Goal: Task Accomplishment & Management: Manage account settings

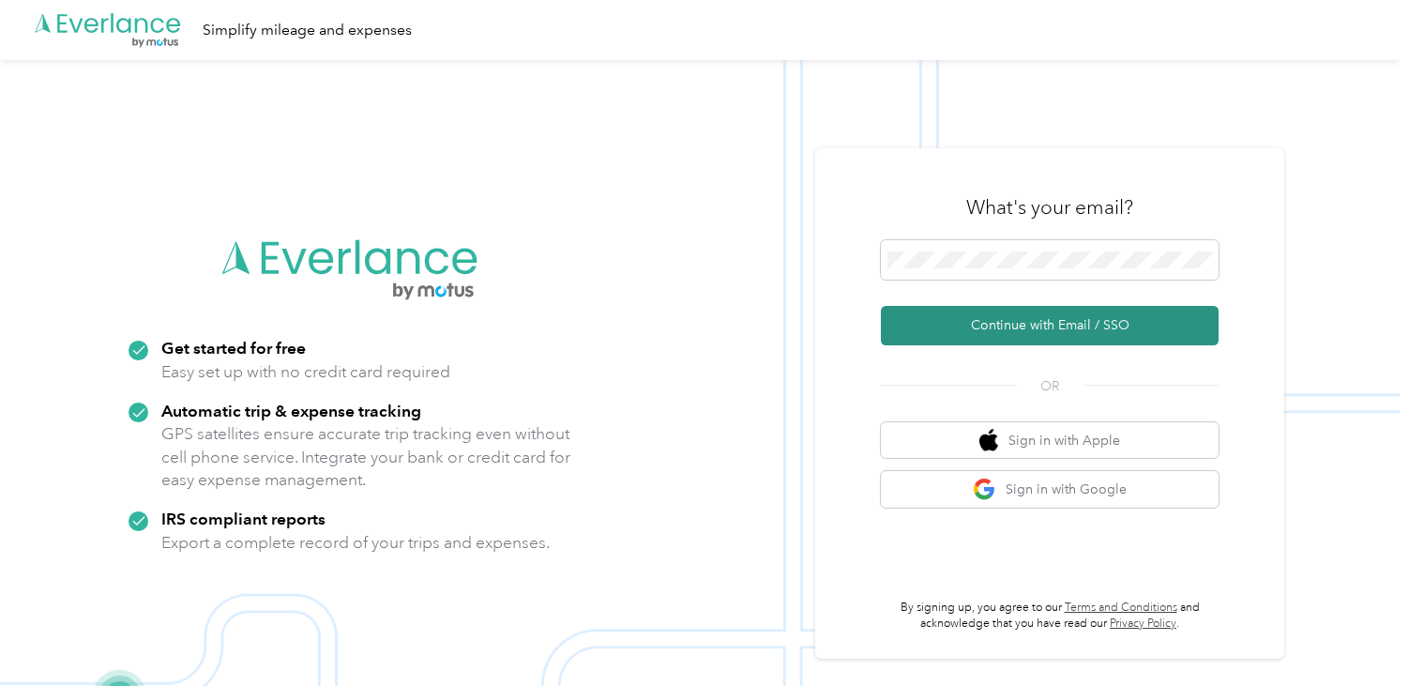
click at [1021, 339] on button "Continue with Email / SSO" at bounding box center [1050, 325] width 338 height 39
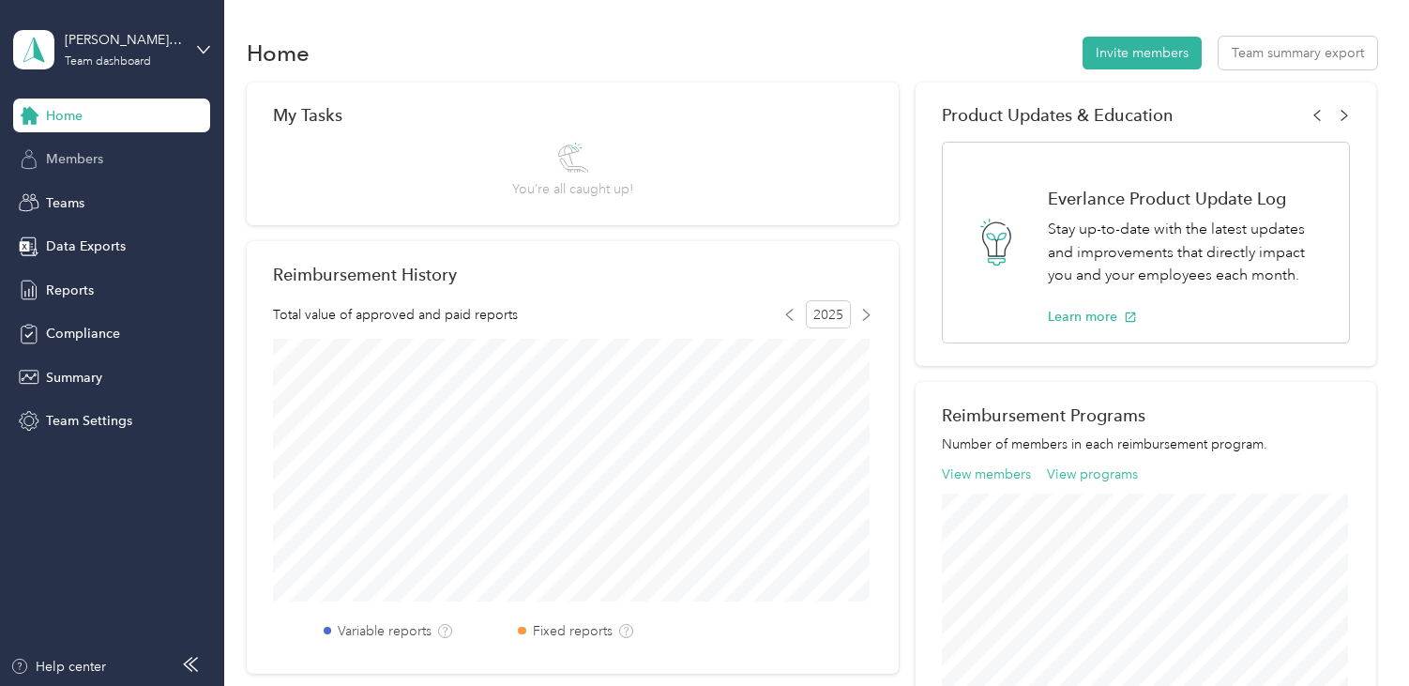
click at [109, 163] on div "Members" at bounding box center [111, 160] width 197 height 34
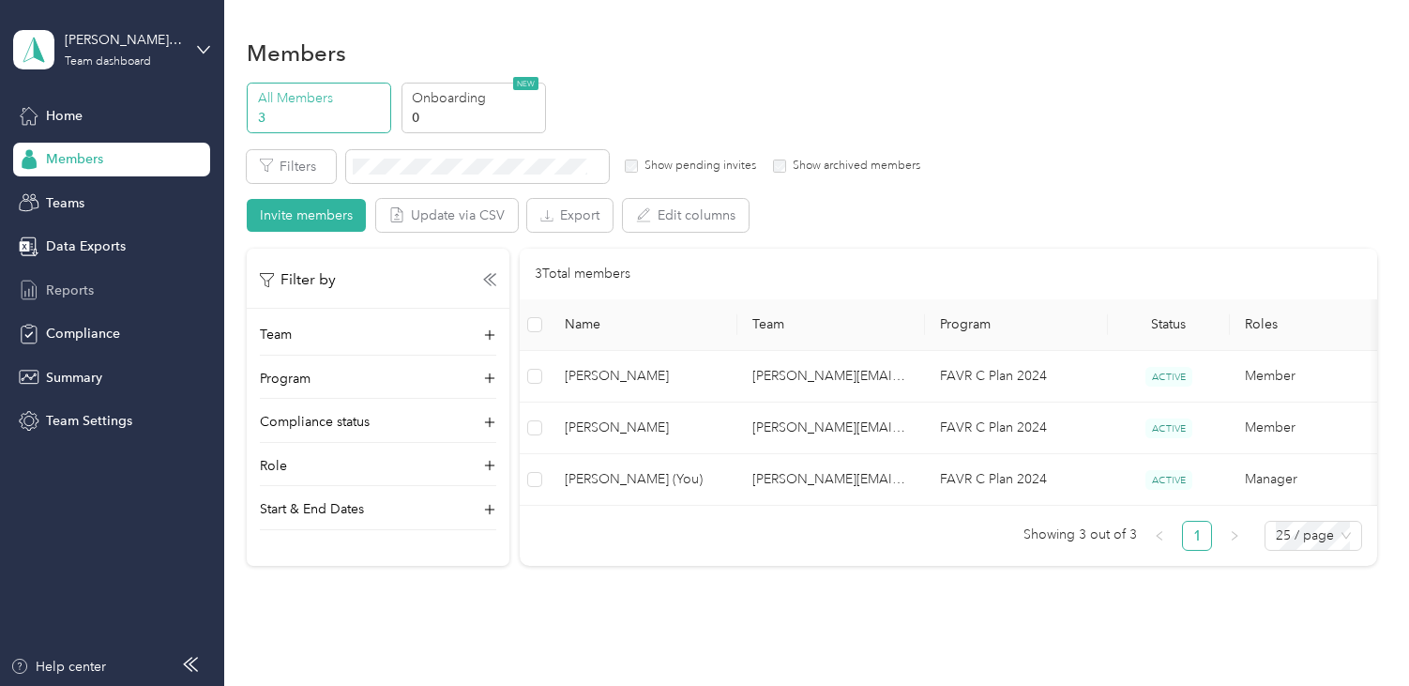
click at [84, 288] on span "Reports" at bounding box center [70, 291] width 48 height 20
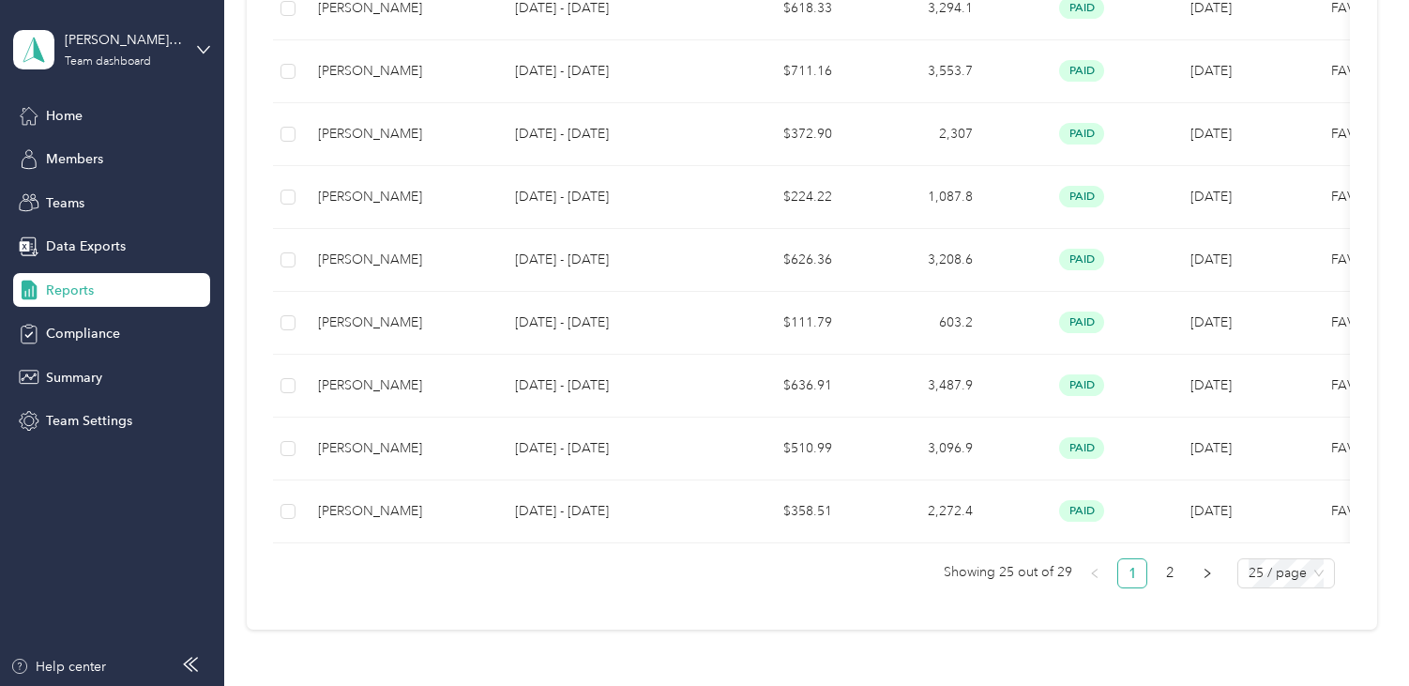
scroll to position [1501, 0]
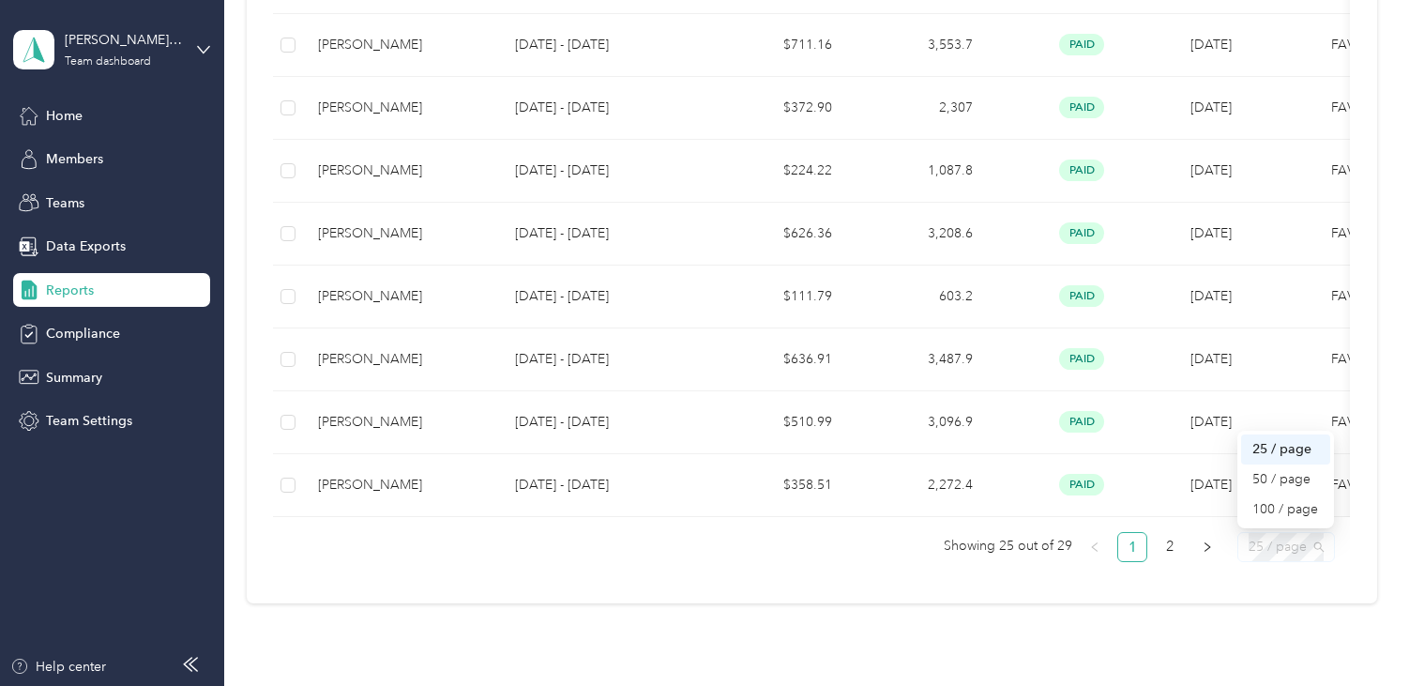
click at [1273, 561] on span "25 / page" at bounding box center [1286, 547] width 75 height 28
click at [1269, 486] on div "50 / page" at bounding box center [1285, 479] width 67 height 21
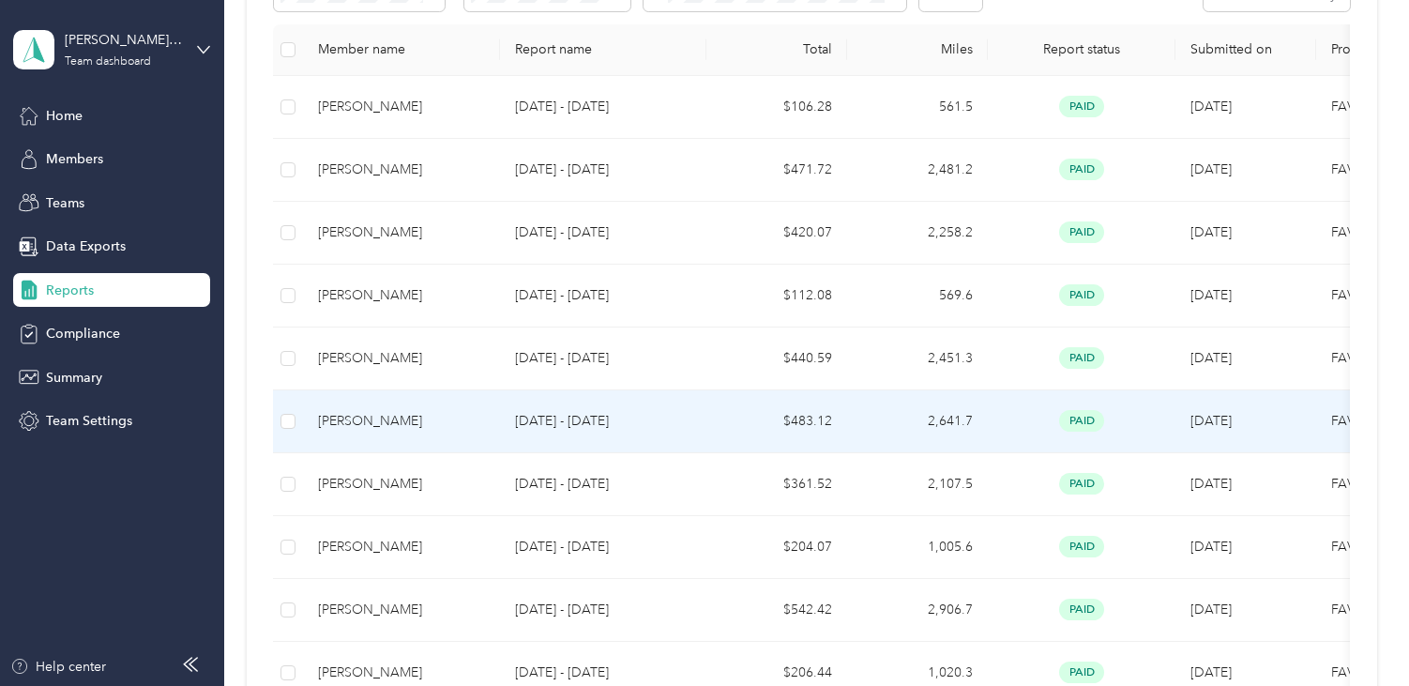
scroll to position [282, 0]
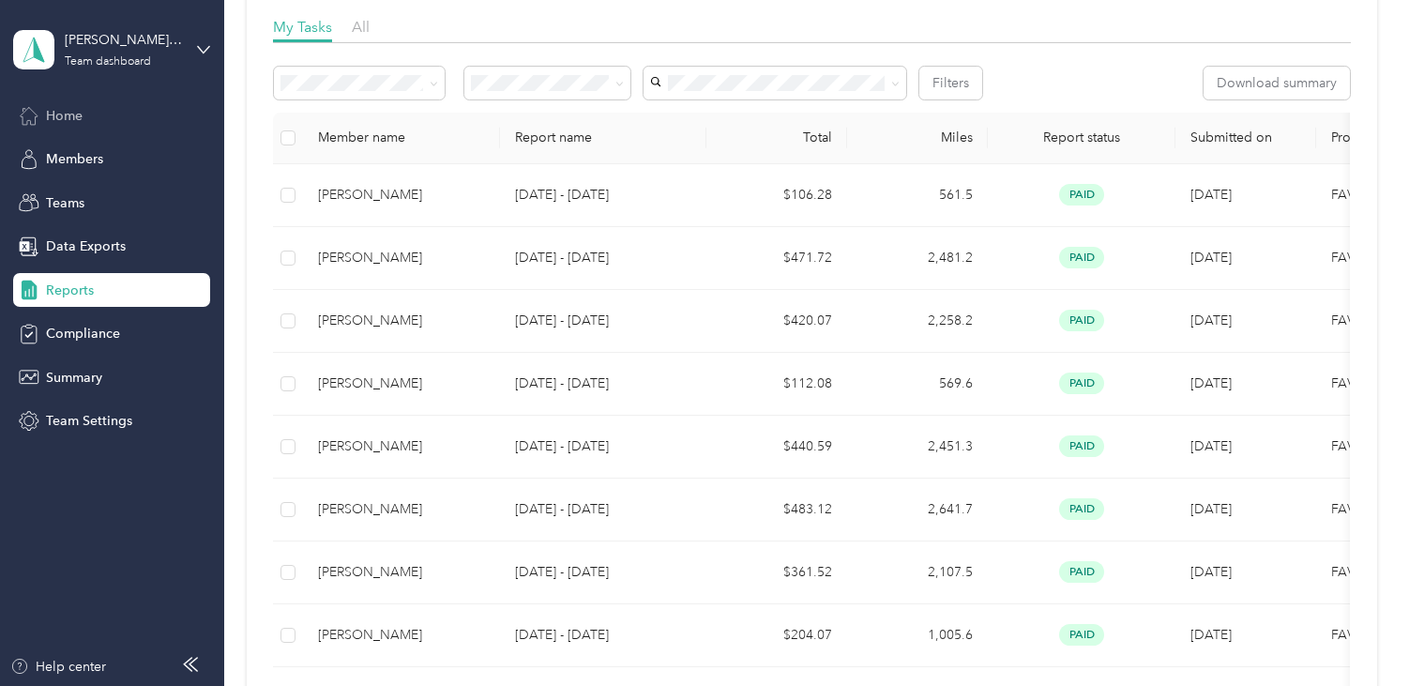
click at [68, 115] on span "Home" at bounding box center [64, 116] width 37 height 20
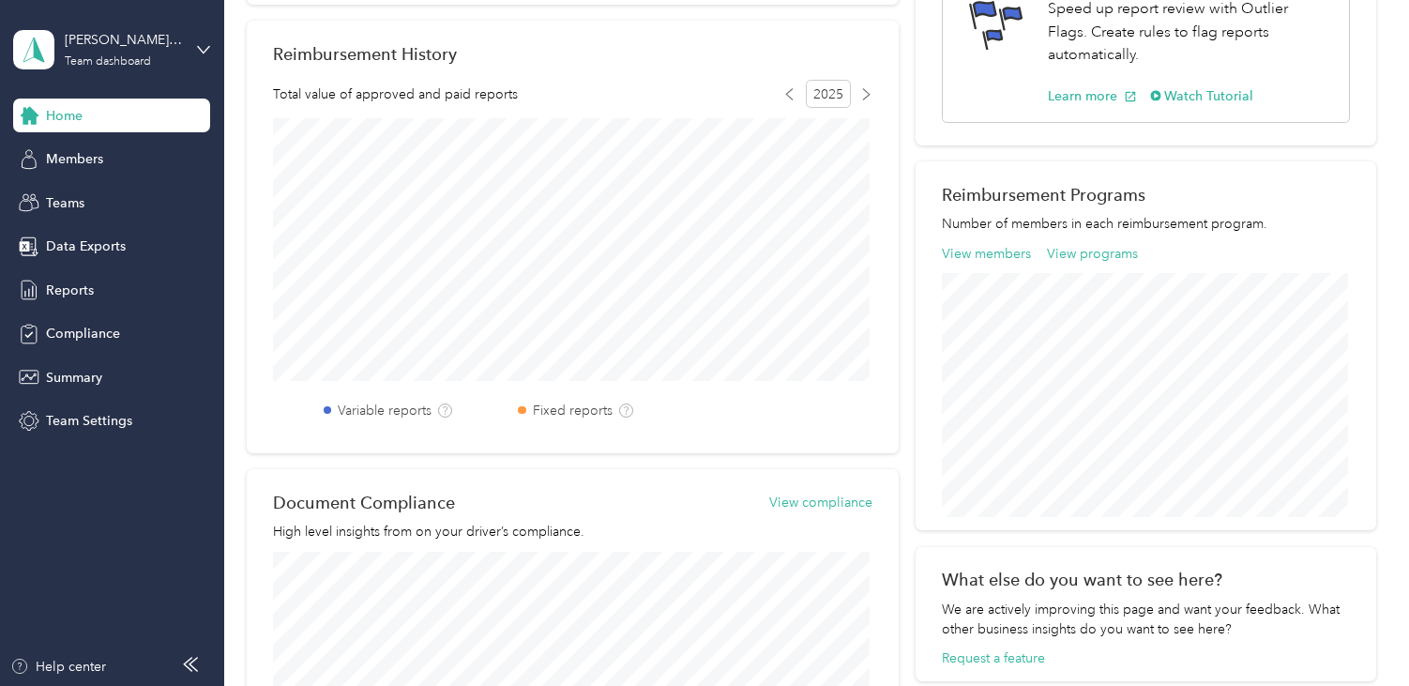
scroll to position [189, 0]
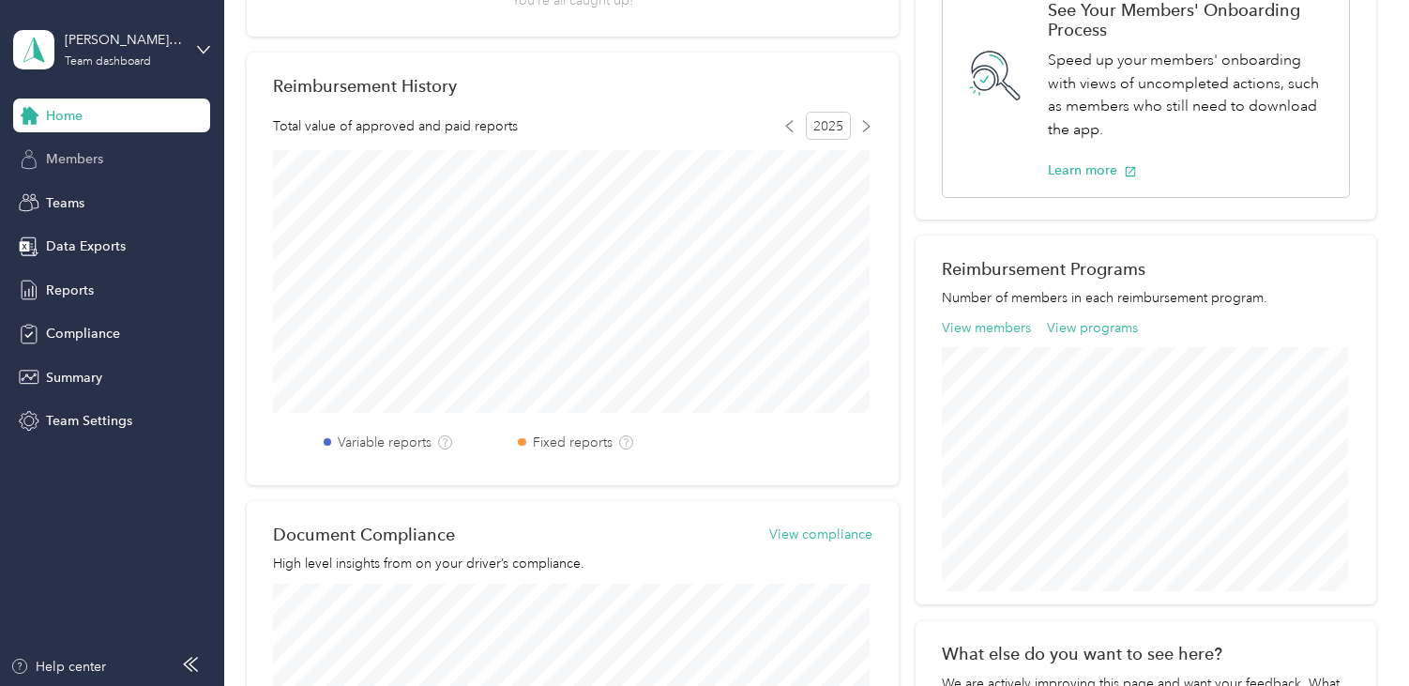
click at [91, 170] on div "Members" at bounding box center [111, 160] width 197 height 34
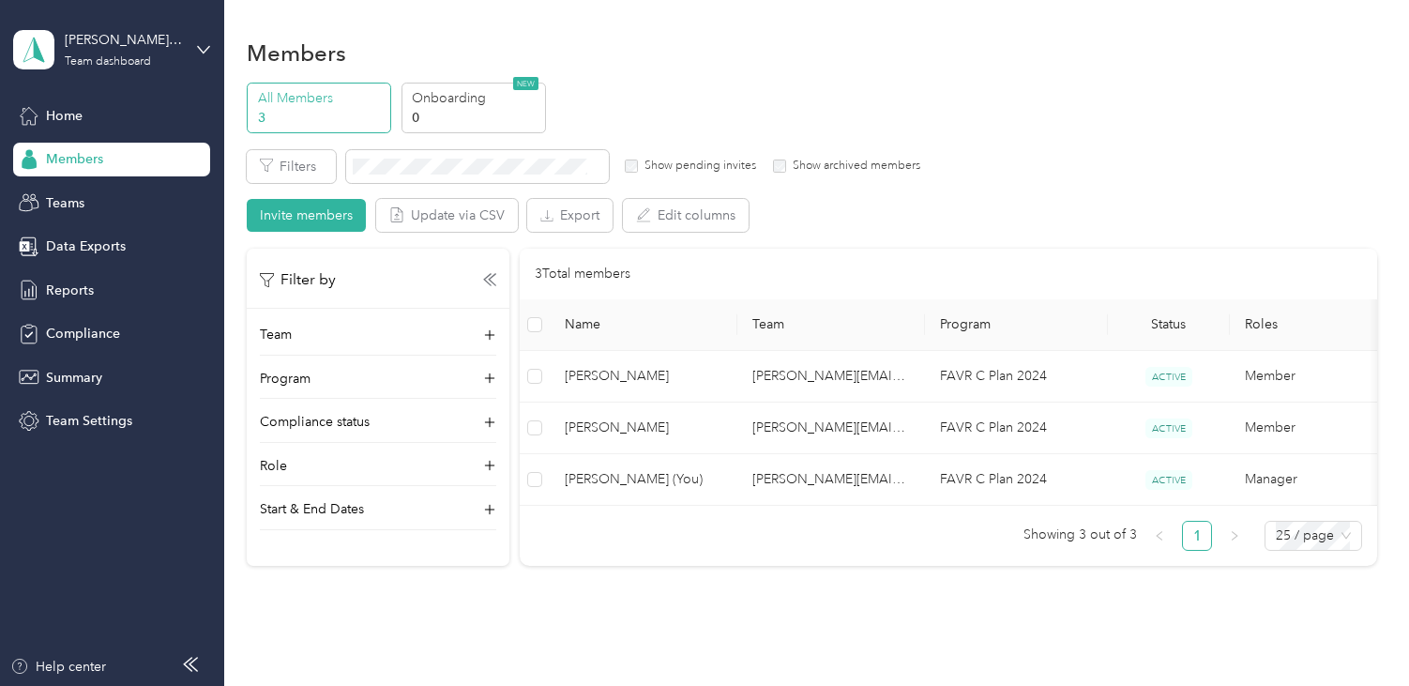
scroll to position [104, 0]
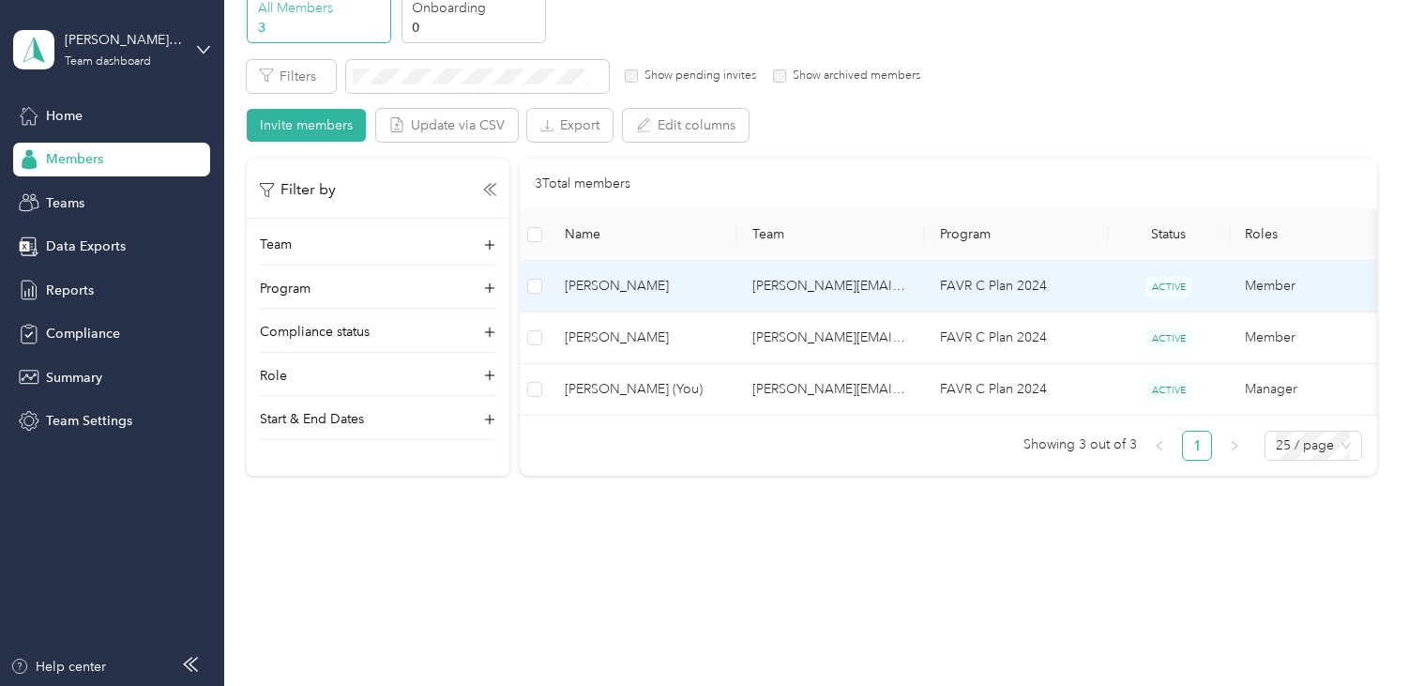
click at [612, 276] on span "[PERSON_NAME]" at bounding box center [644, 286] width 158 height 21
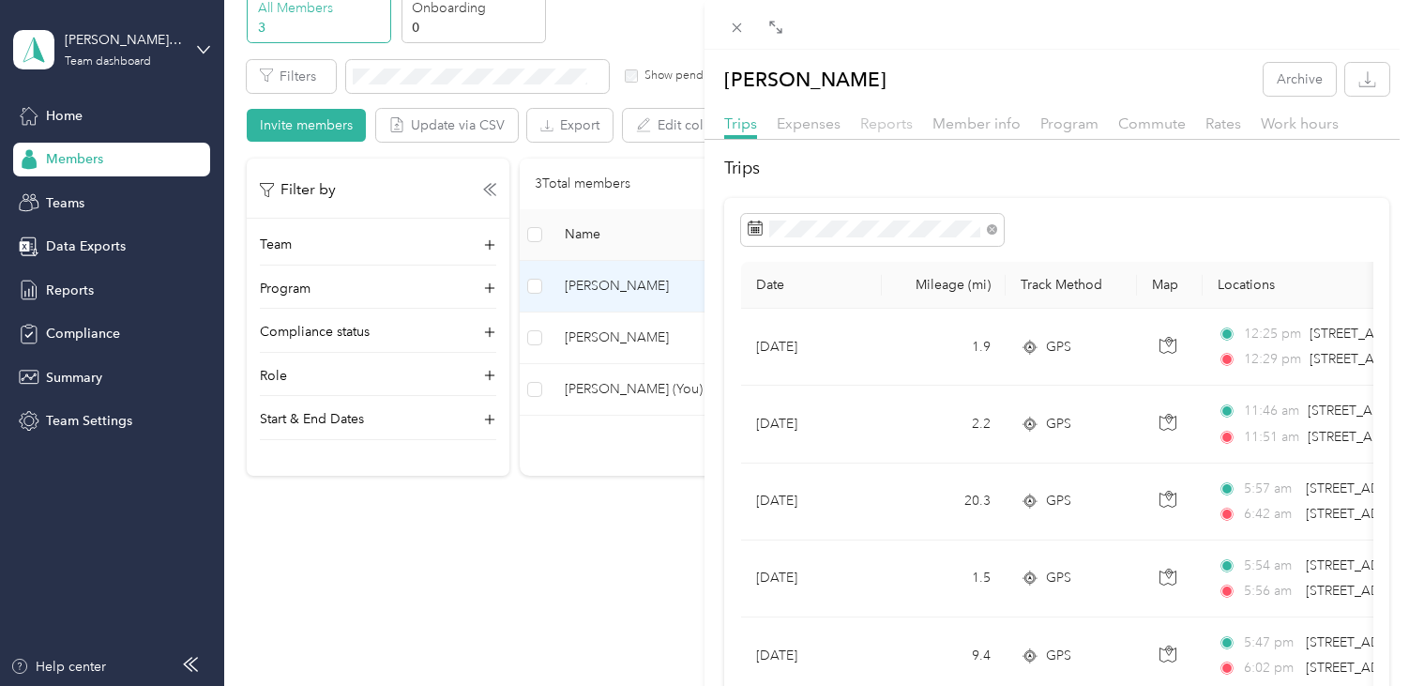
click at [886, 122] on span "Reports" at bounding box center [886, 123] width 53 height 18
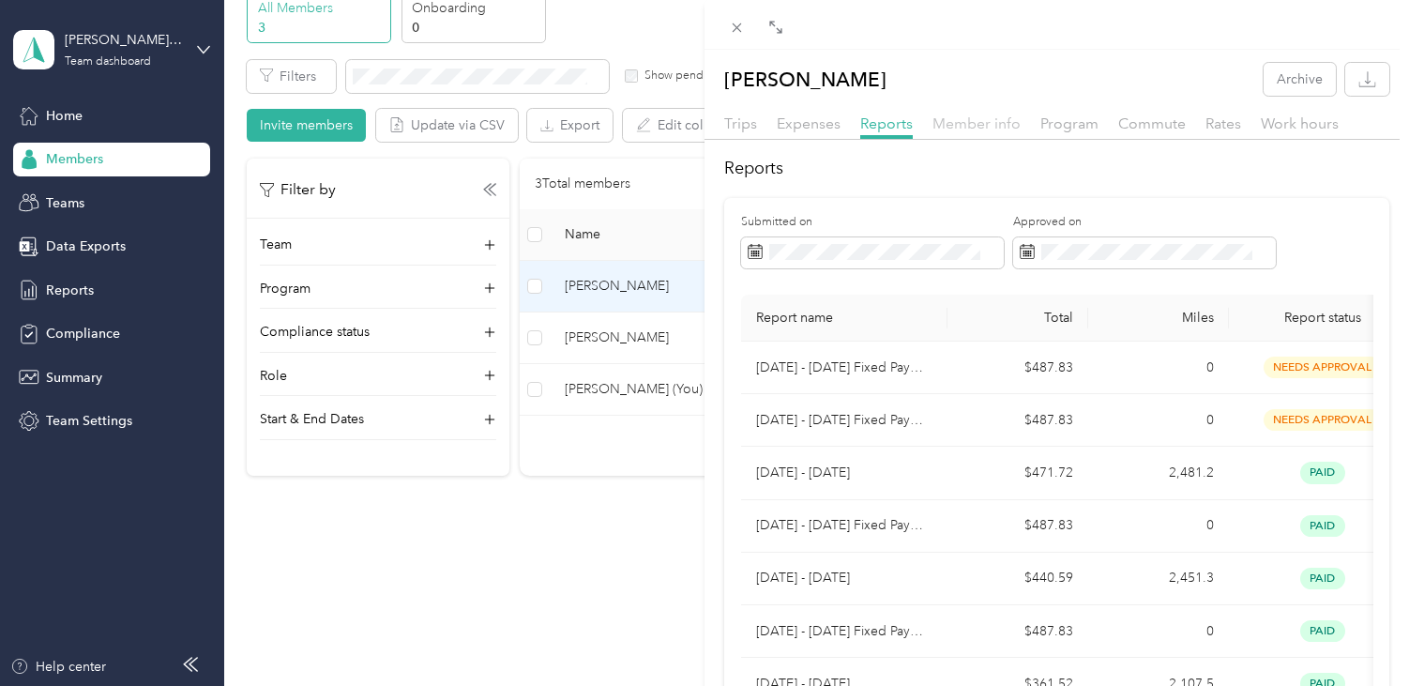
click at [981, 117] on span "Member info" at bounding box center [977, 123] width 88 height 18
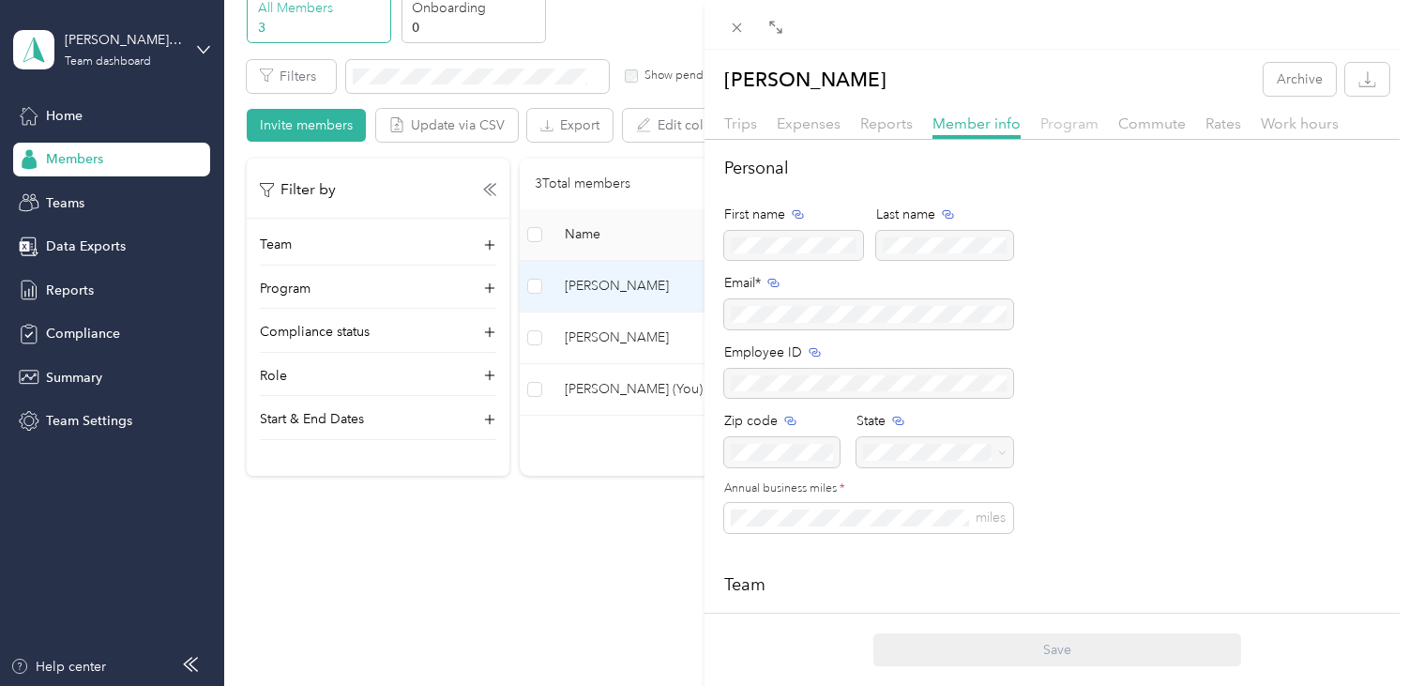
click at [1065, 120] on span "Program" at bounding box center [1069, 123] width 58 height 18
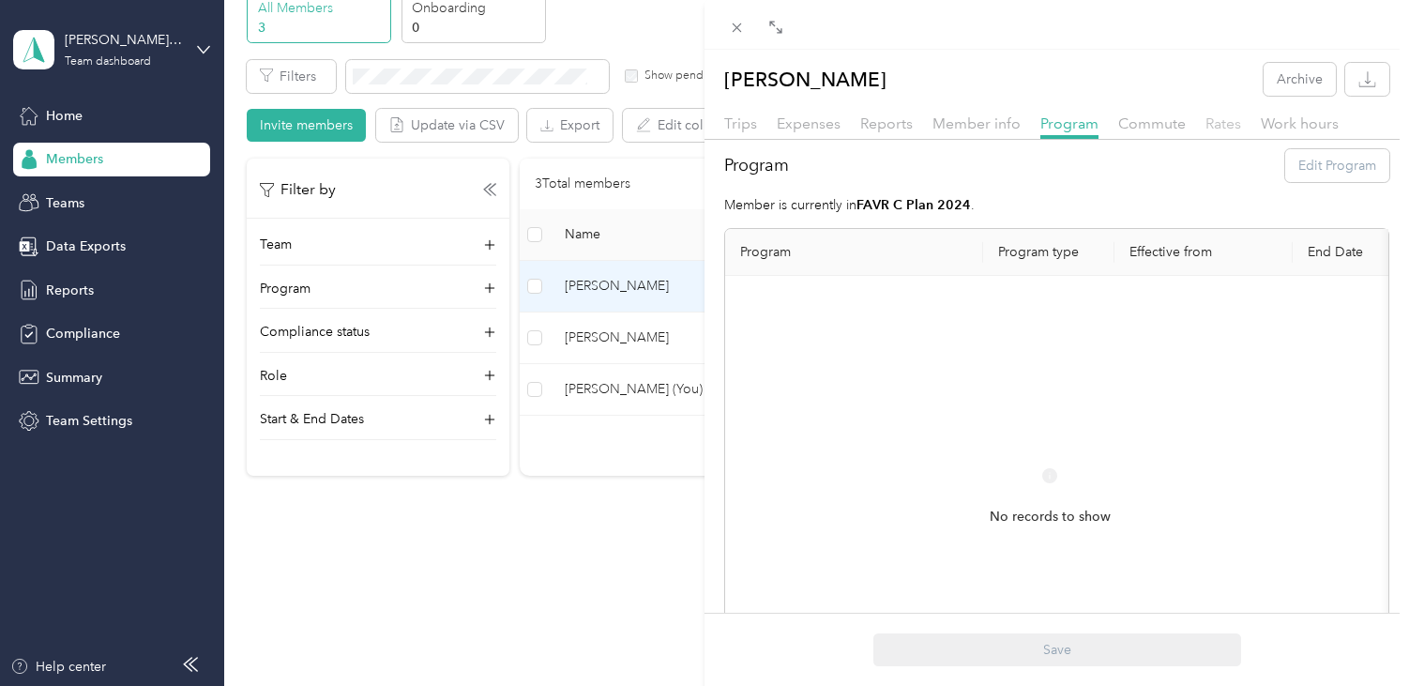
click at [1214, 121] on span "Rates" at bounding box center [1224, 123] width 36 height 18
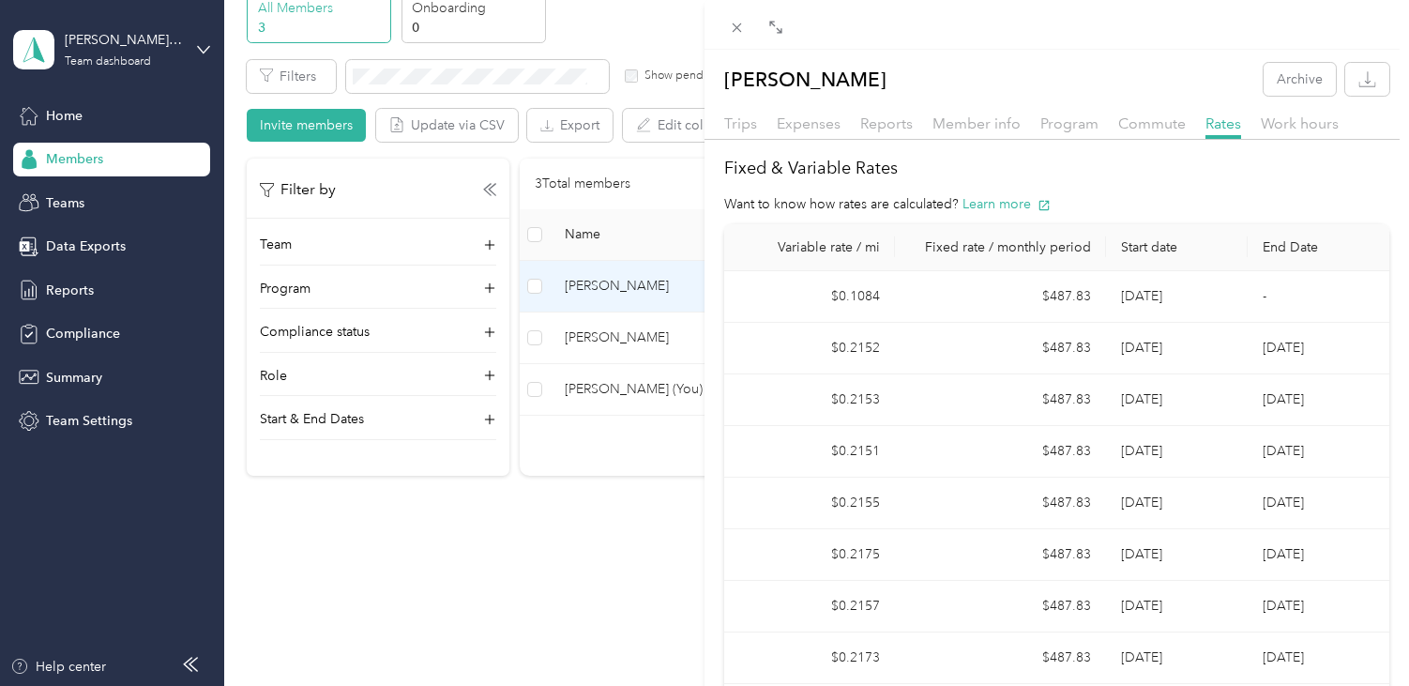
click at [594, 320] on div "[PERSON_NAME] Archive Trips Expenses Reports Member info Program Commute Rates …" at bounding box center [704, 343] width 1409 height 686
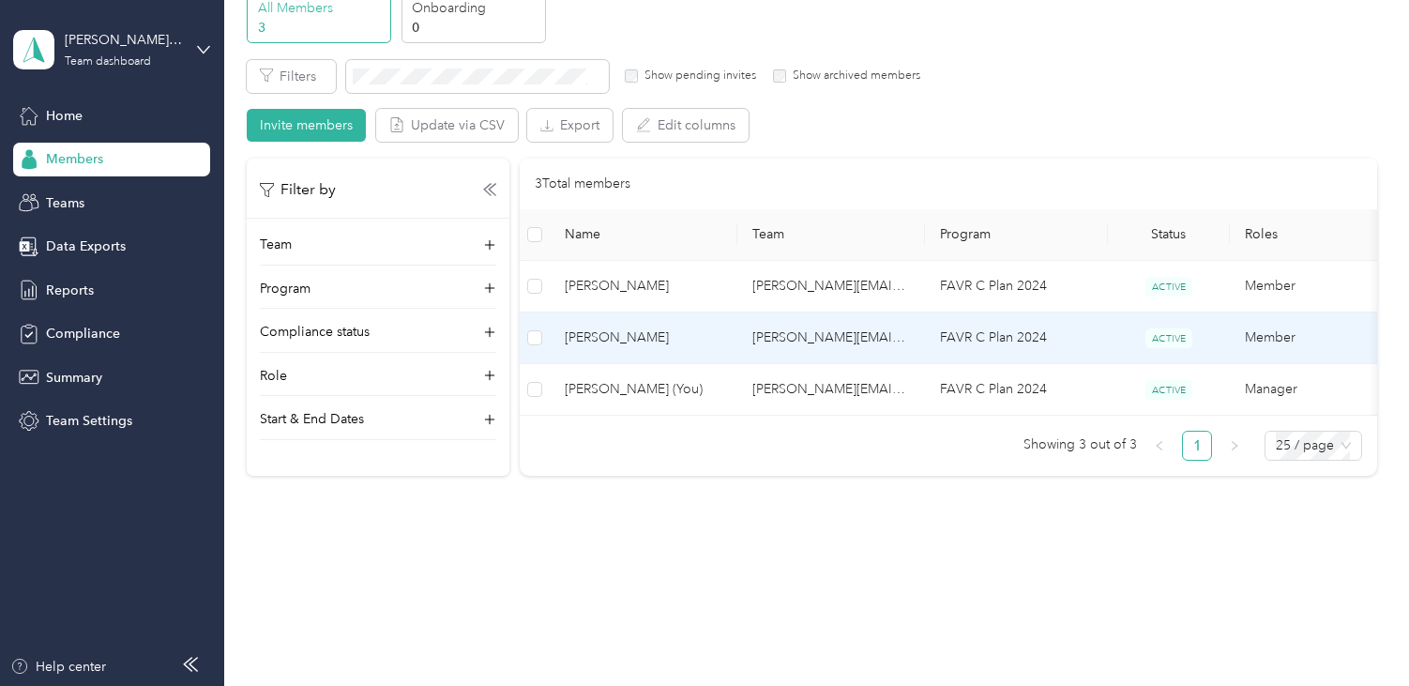
click at [599, 327] on span "[PERSON_NAME]" at bounding box center [644, 337] width 158 height 21
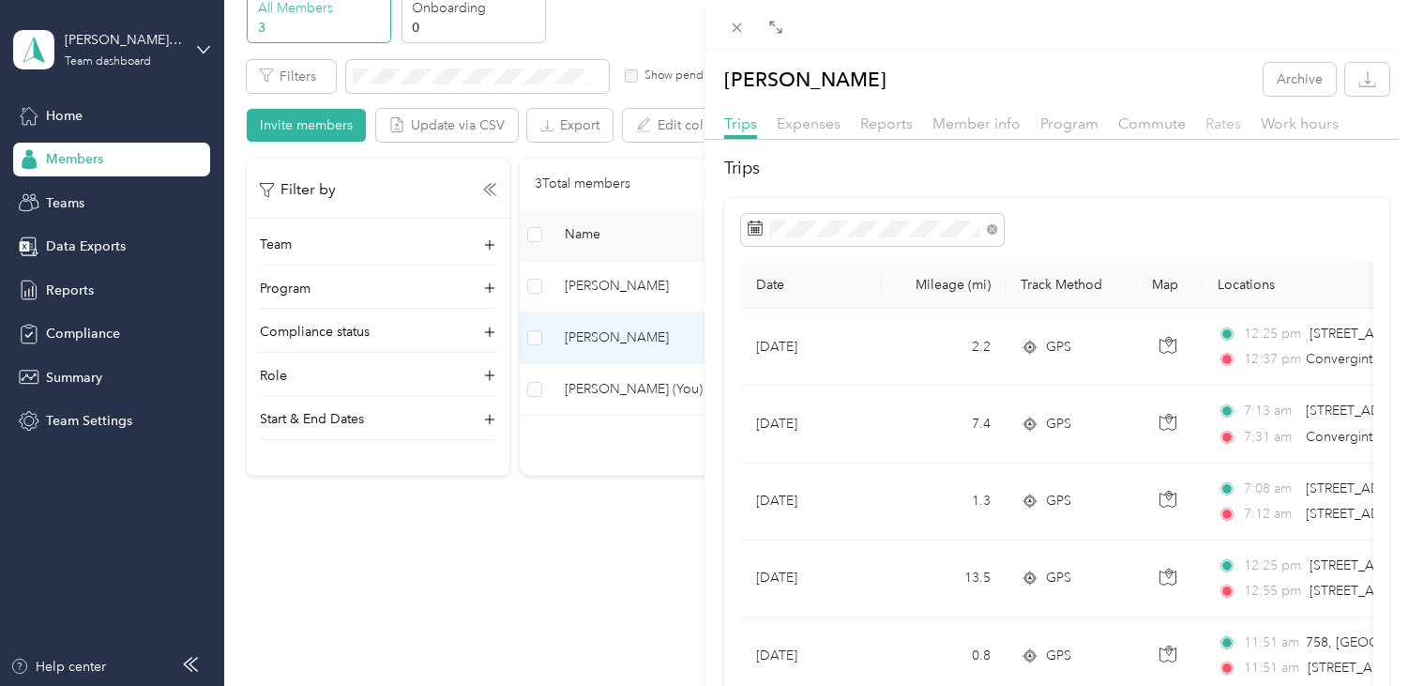
click at [1216, 122] on span "Rates" at bounding box center [1224, 123] width 36 height 18
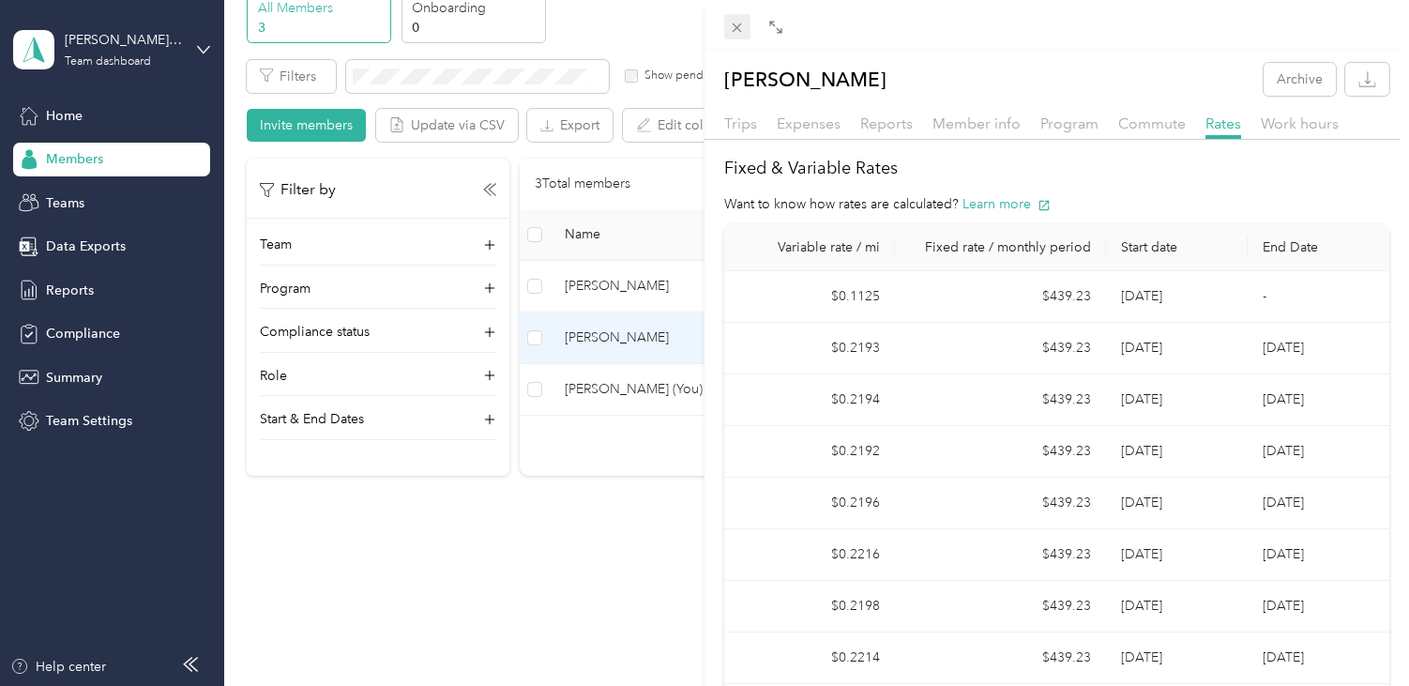
click at [738, 30] on icon at bounding box center [737, 28] width 16 height 16
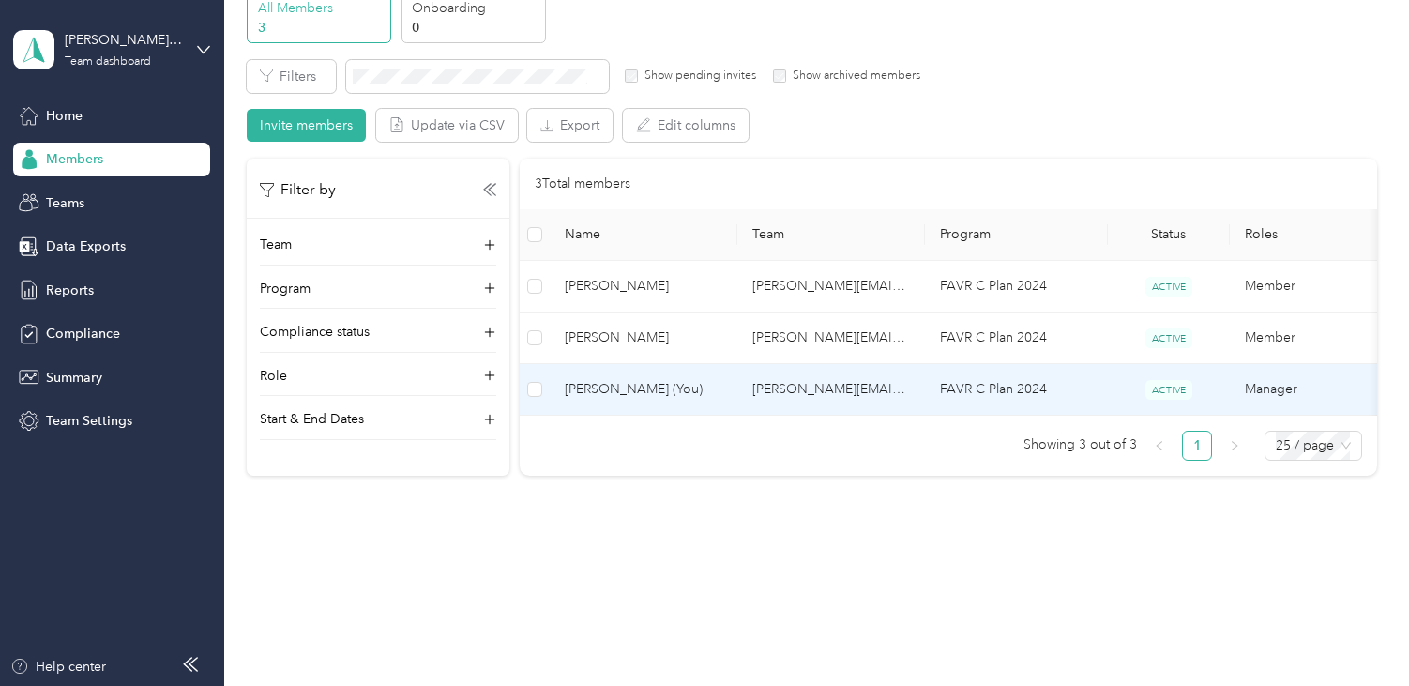
click at [627, 379] on span "[PERSON_NAME] (You)" at bounding box center [644, 389] width 158 height 21
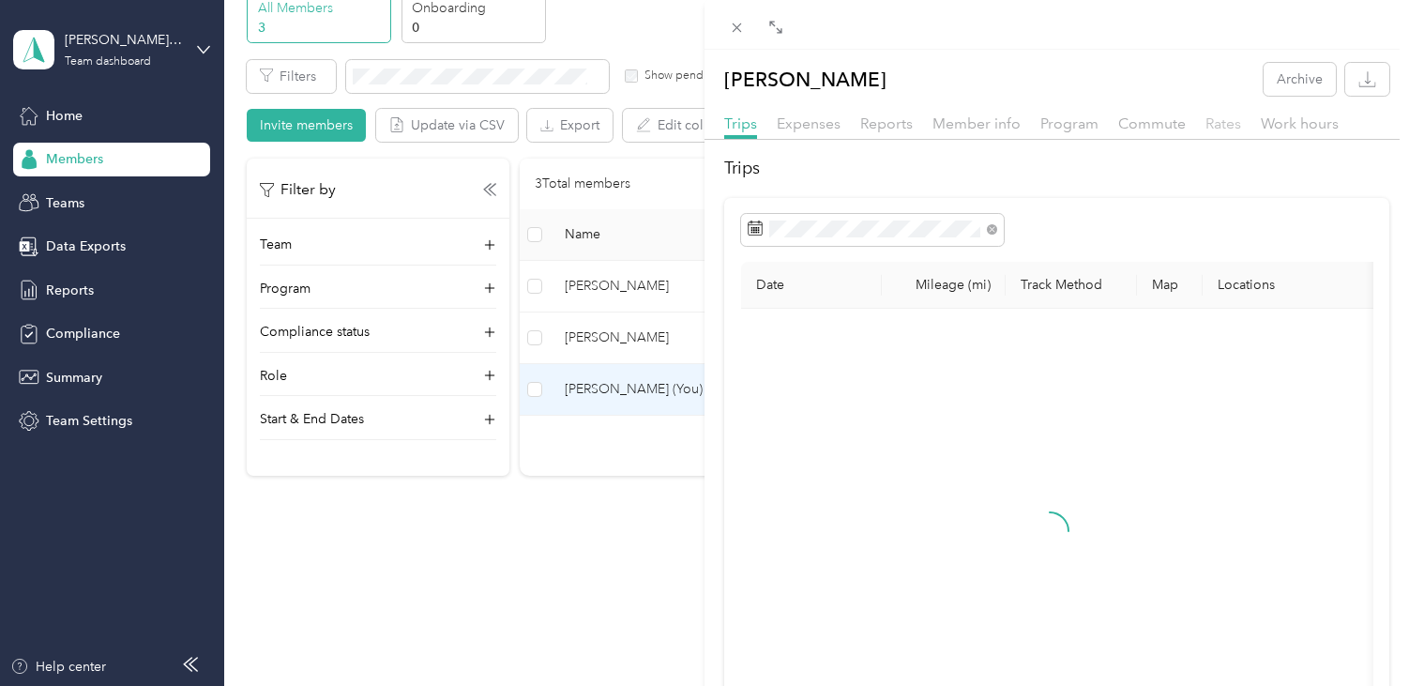
click at [1222, 122] on span "Rates" at bounding box center [1224, 123] width 36 height 18
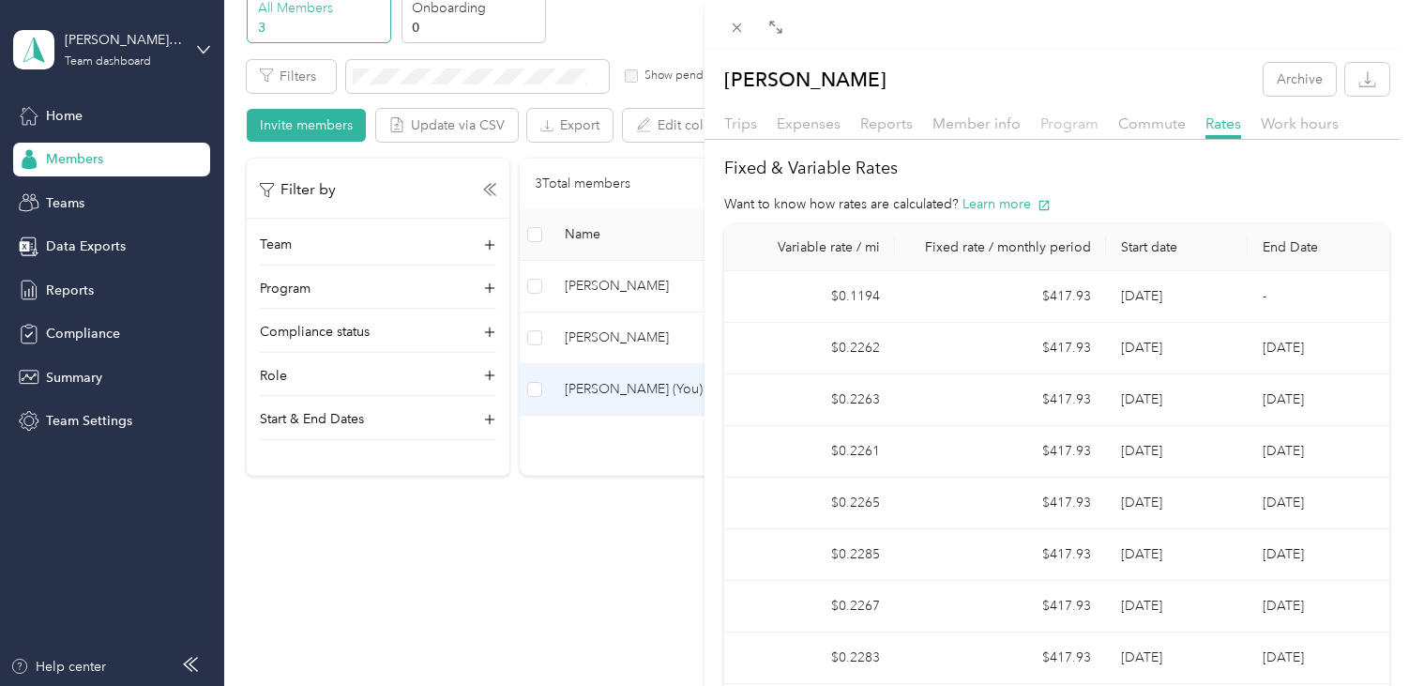
click at [1077, 118] on span "Program" at bounding box center [1069, 123] width 58 height 18
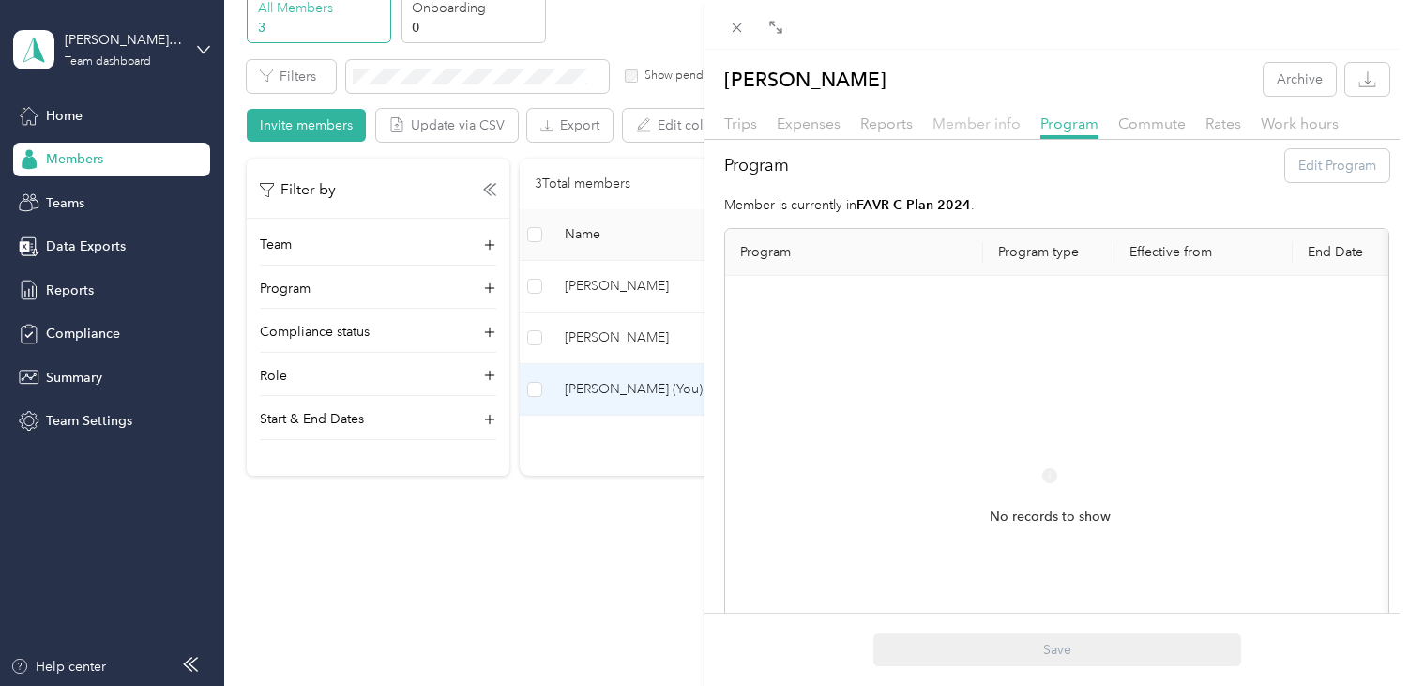
click at [998, 116] on span "Member info" at bounding box center [977, 123] width 88 height 18
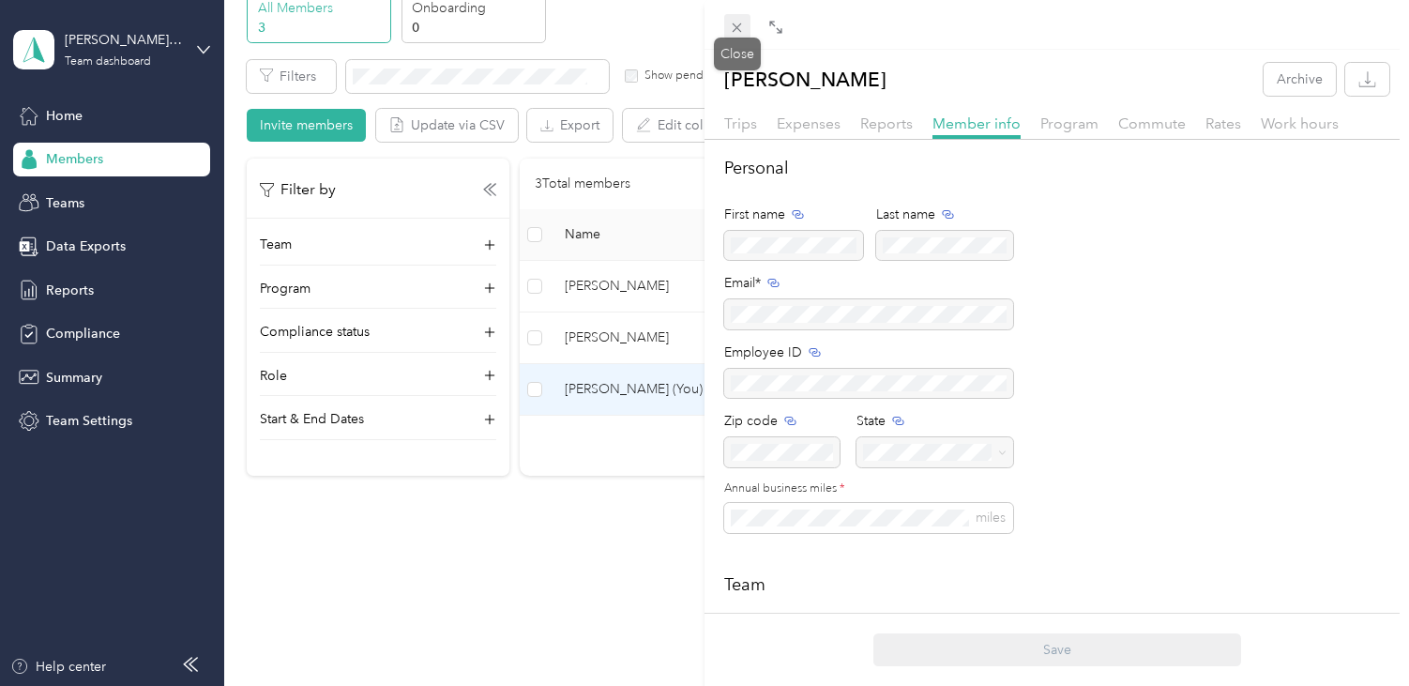
click at [733, 31] on icon at bounding box center [737, 28] width 16 height 16
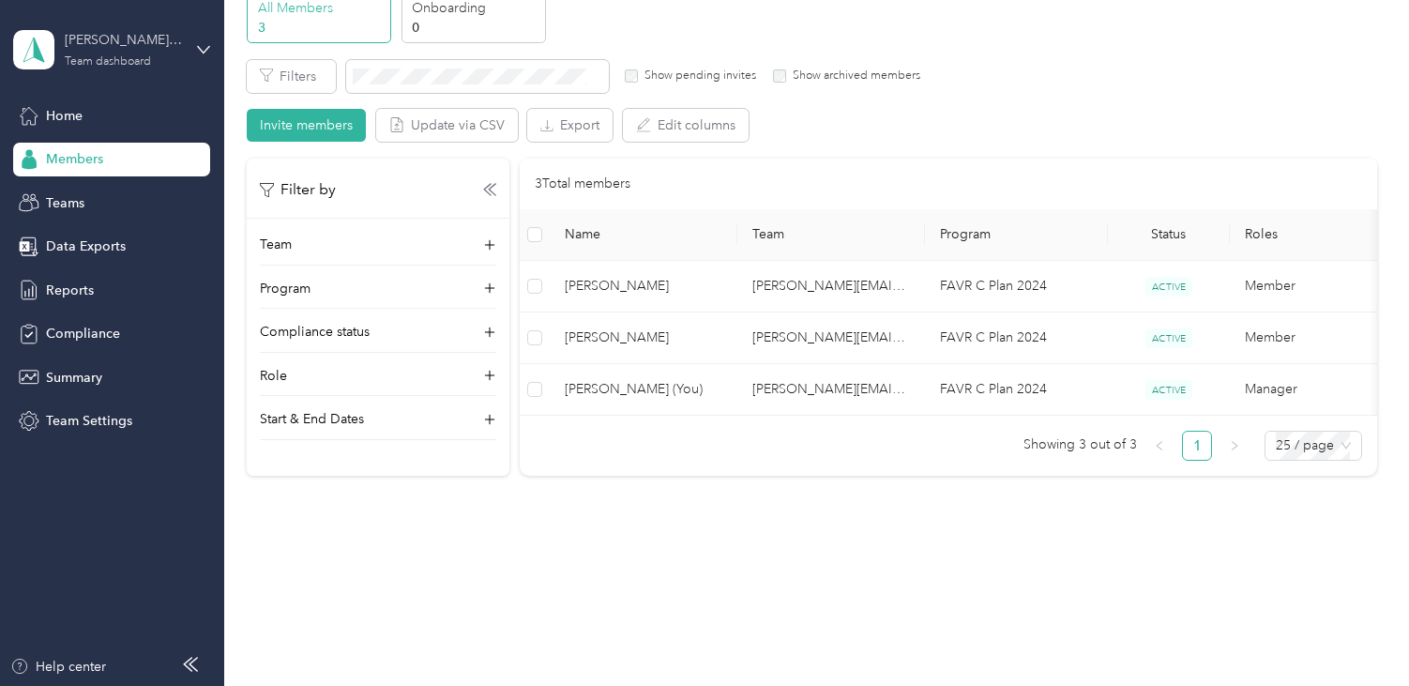
click at [97, 49] on div "[PERSON_NAME][EMAIL_ADDRESS][PERSON_NAME][DOMAIN_NAME]" at bounding box center [123, 40] width 117 height 20
click at [107, 197] on div "Personal dashboard" at bounding box center [89, 197] width 118 height 20
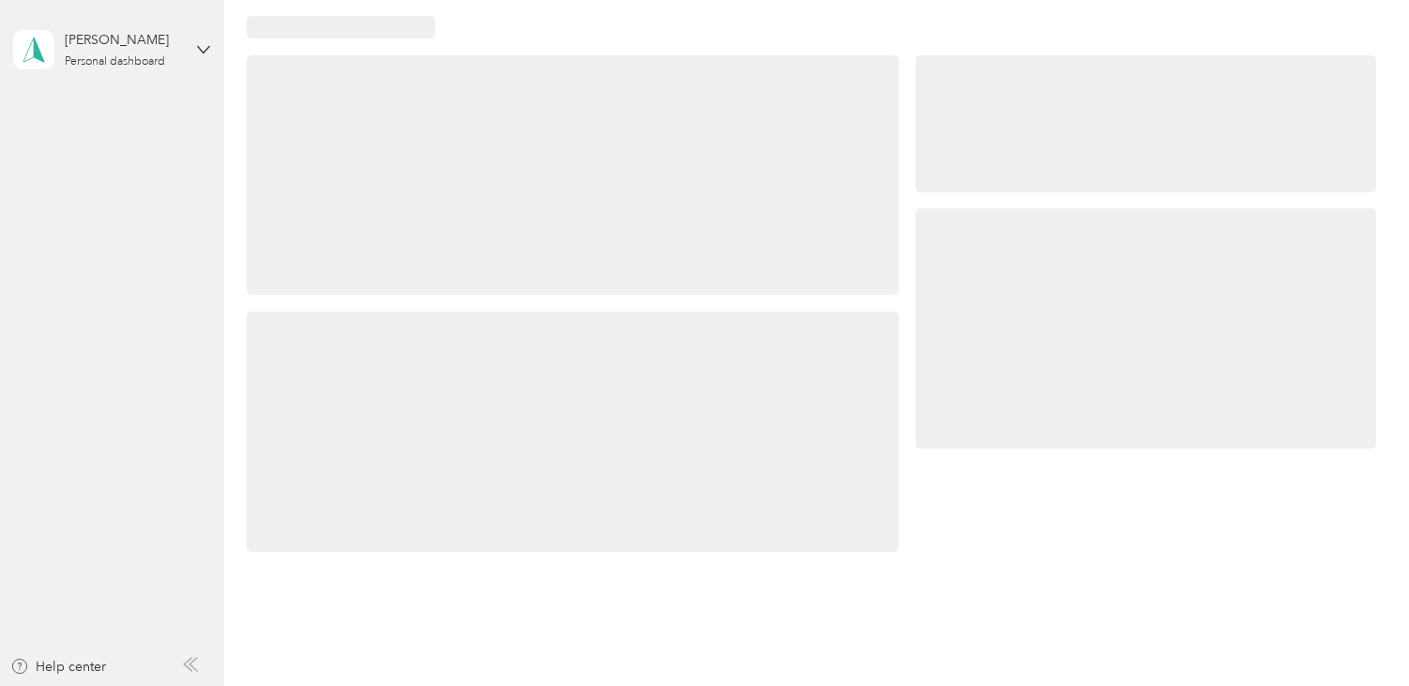
scroll to position [104, 0]
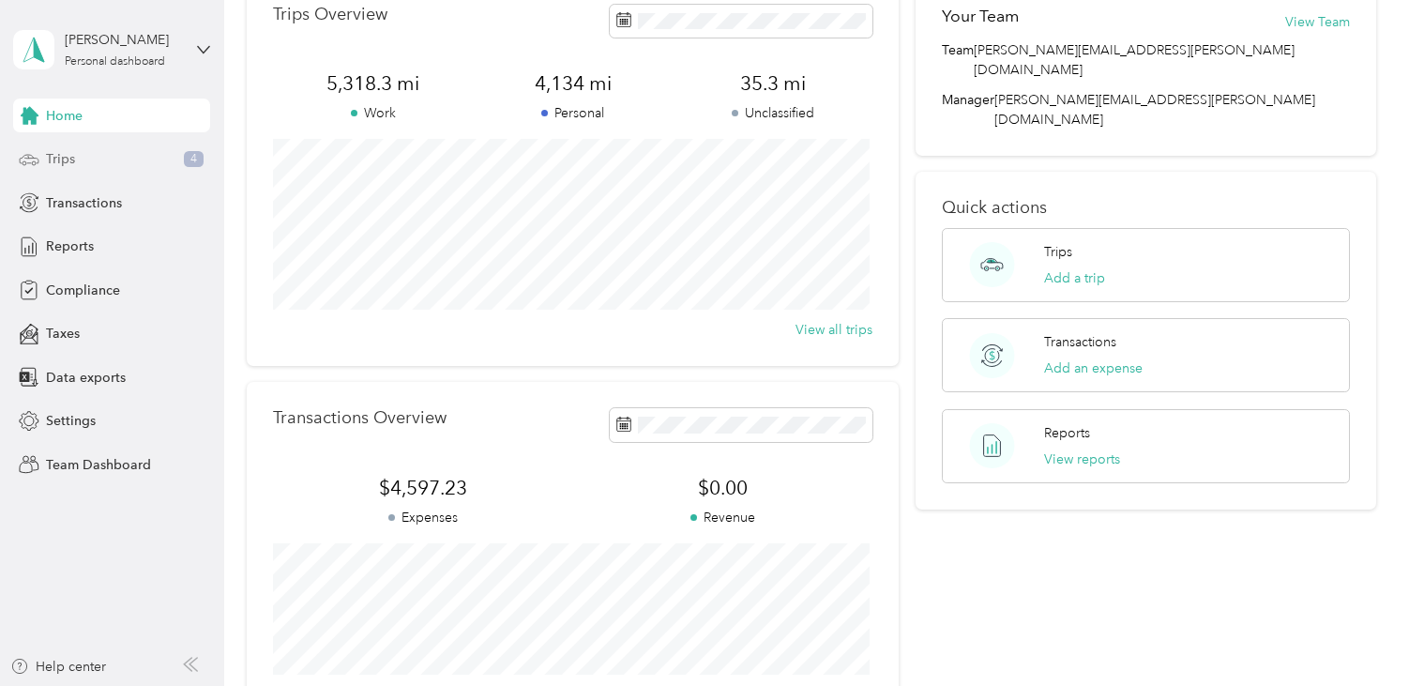
click at [62, 158] on span "Trips" at bounding box center [60, 159] width 29 height 20
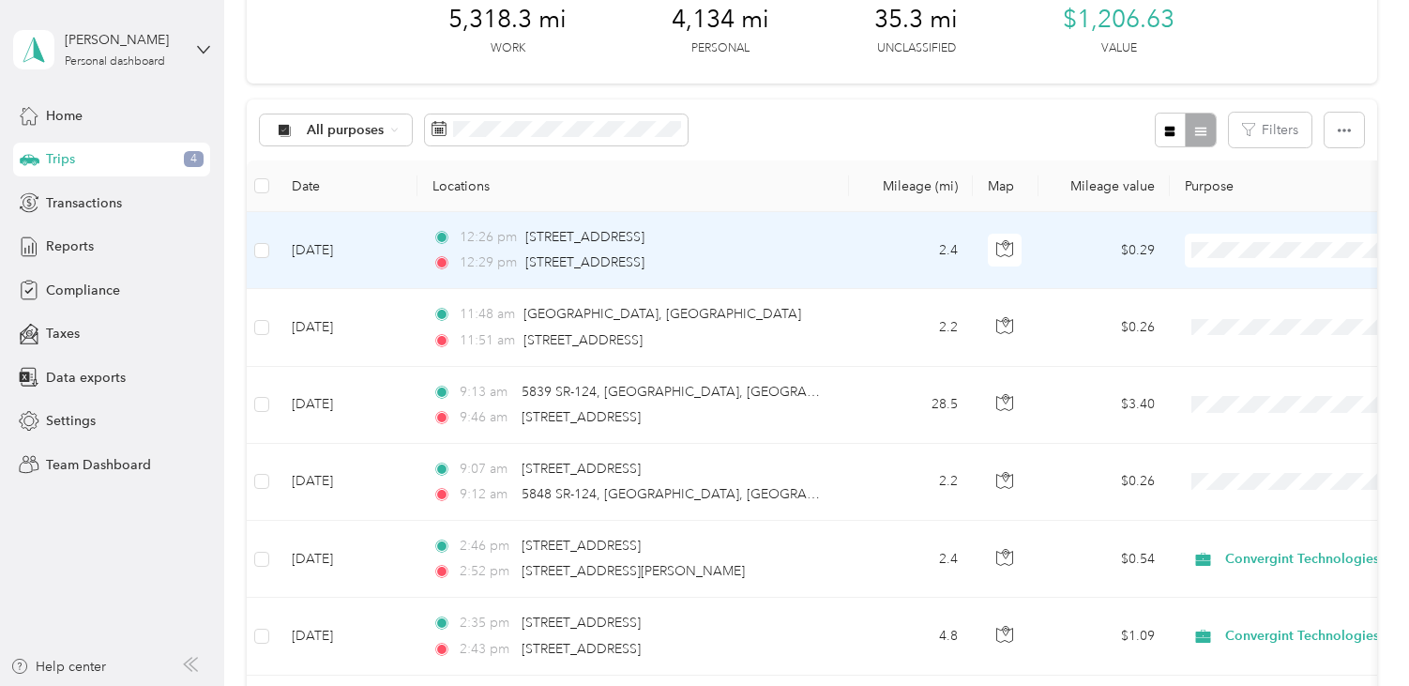
click at [1266, 282] on span "Convergint Technologies" at bounding box center [1310, 286] width 174 height 20
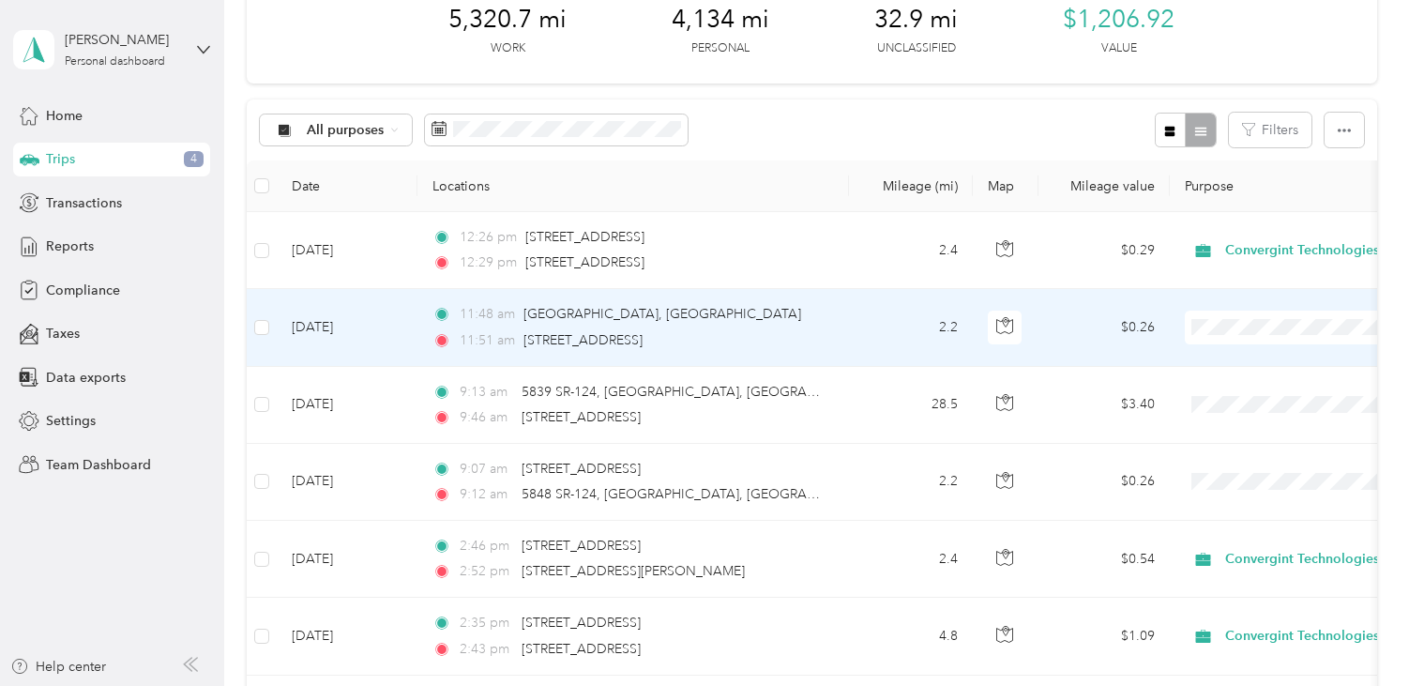
click at [1236, 362] on span "Convergint Technologies" at bounding box center [1310, 363] width 174 height 20
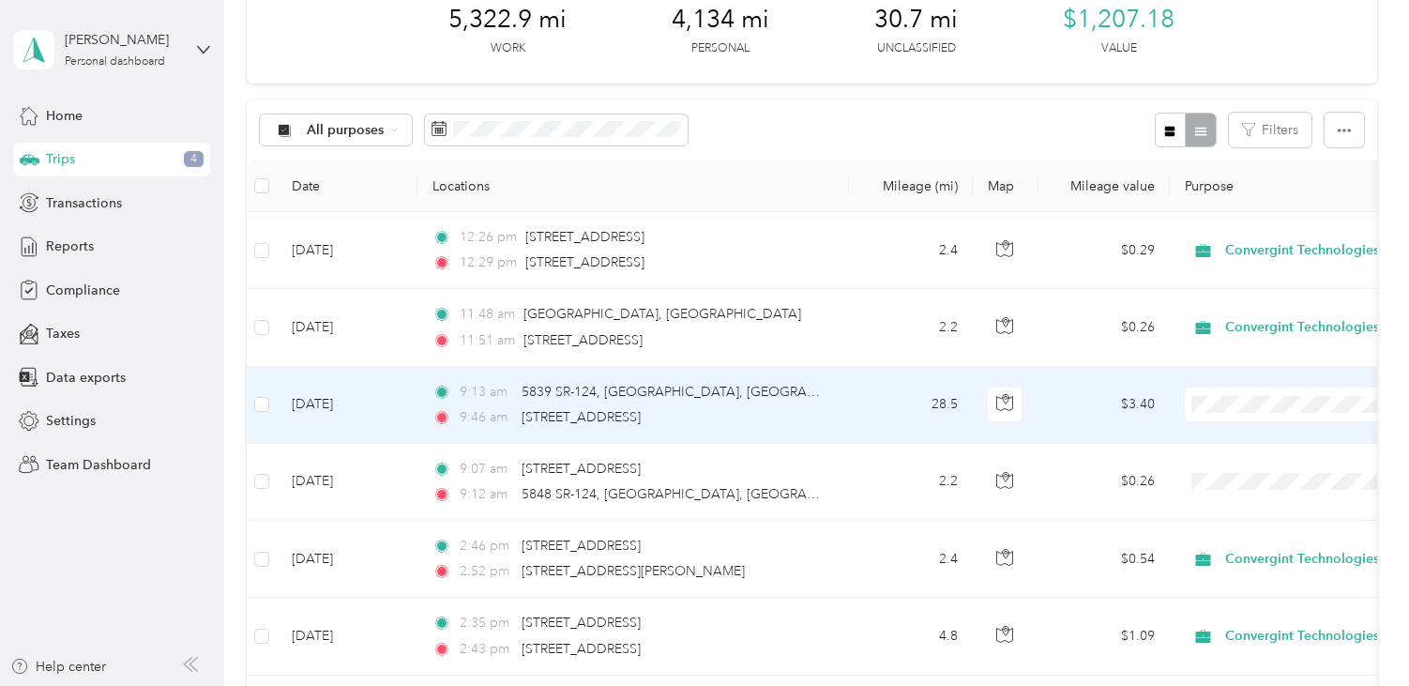
click at [1231, 435] on span "Convergint Technologies" at bounding box center [1310, 440] width 174 height 20
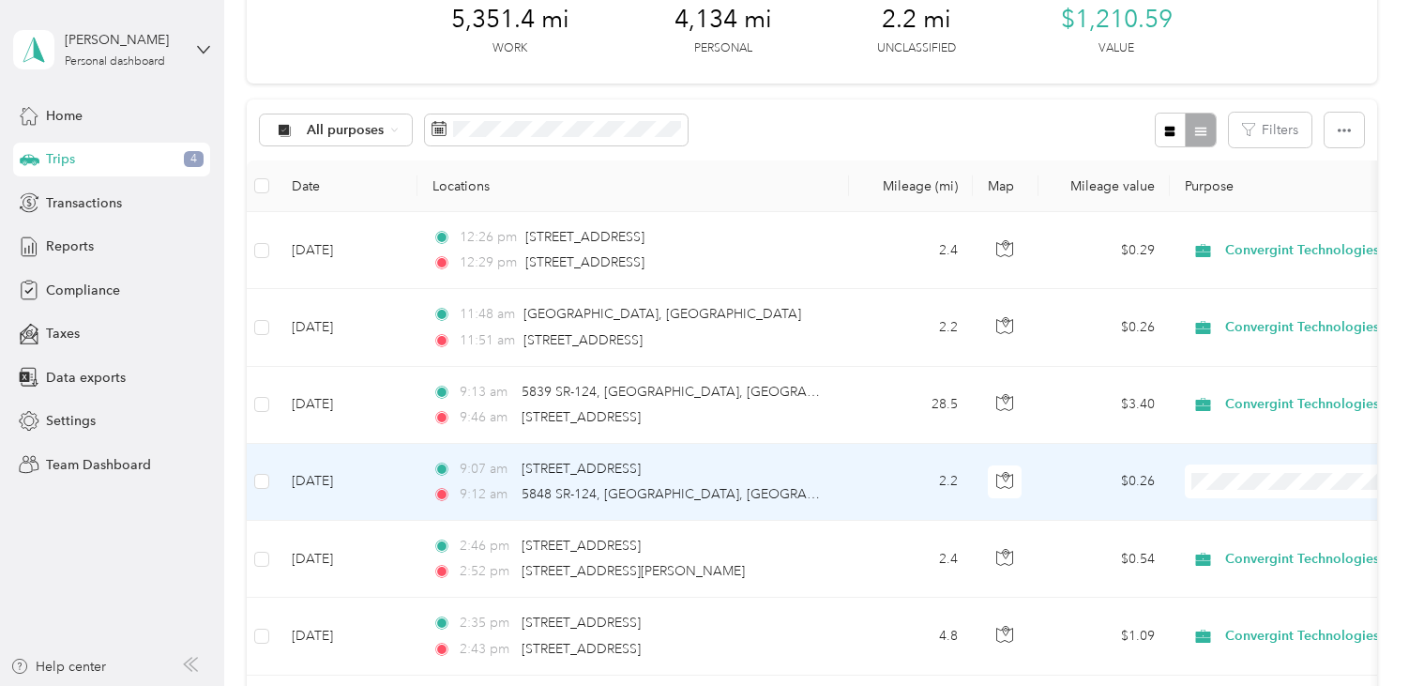
click at [1234, 513] on span "Convergint Technologies" at bounding box center [1310, 513] width 174 height 20
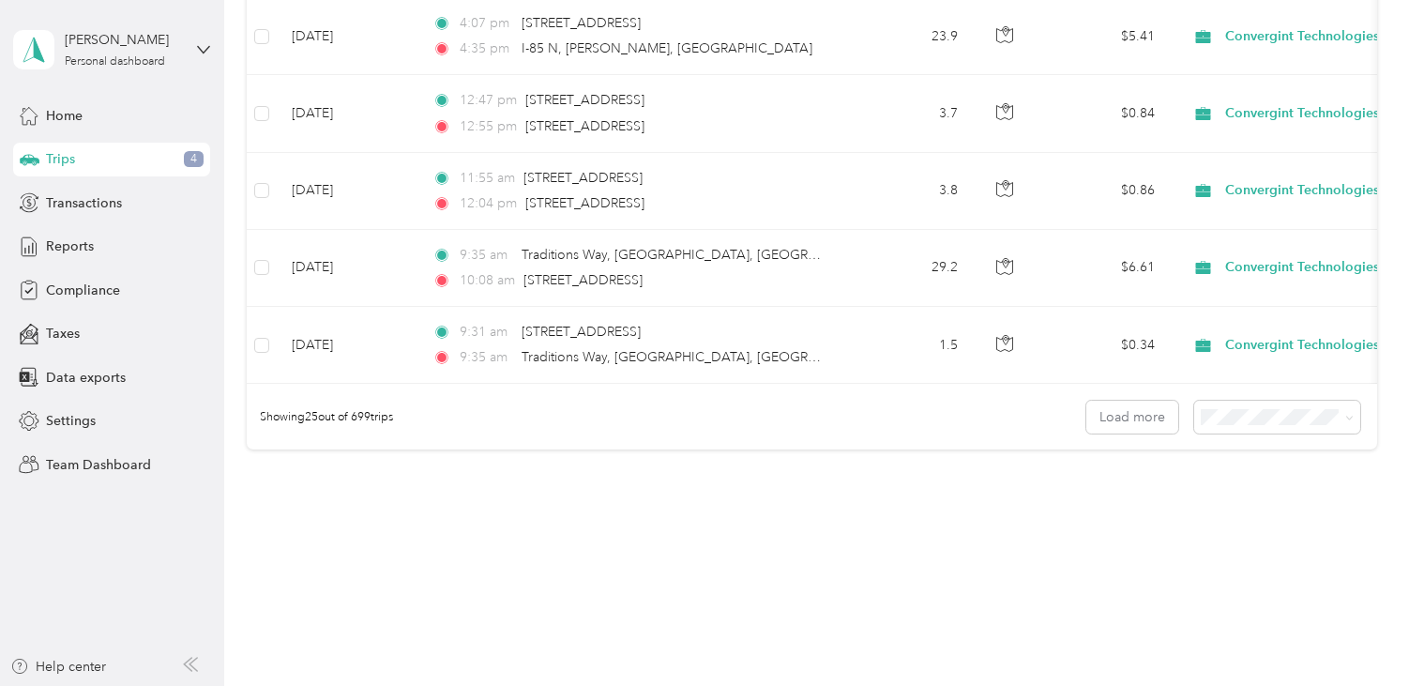
scroll to position [1887, 0]
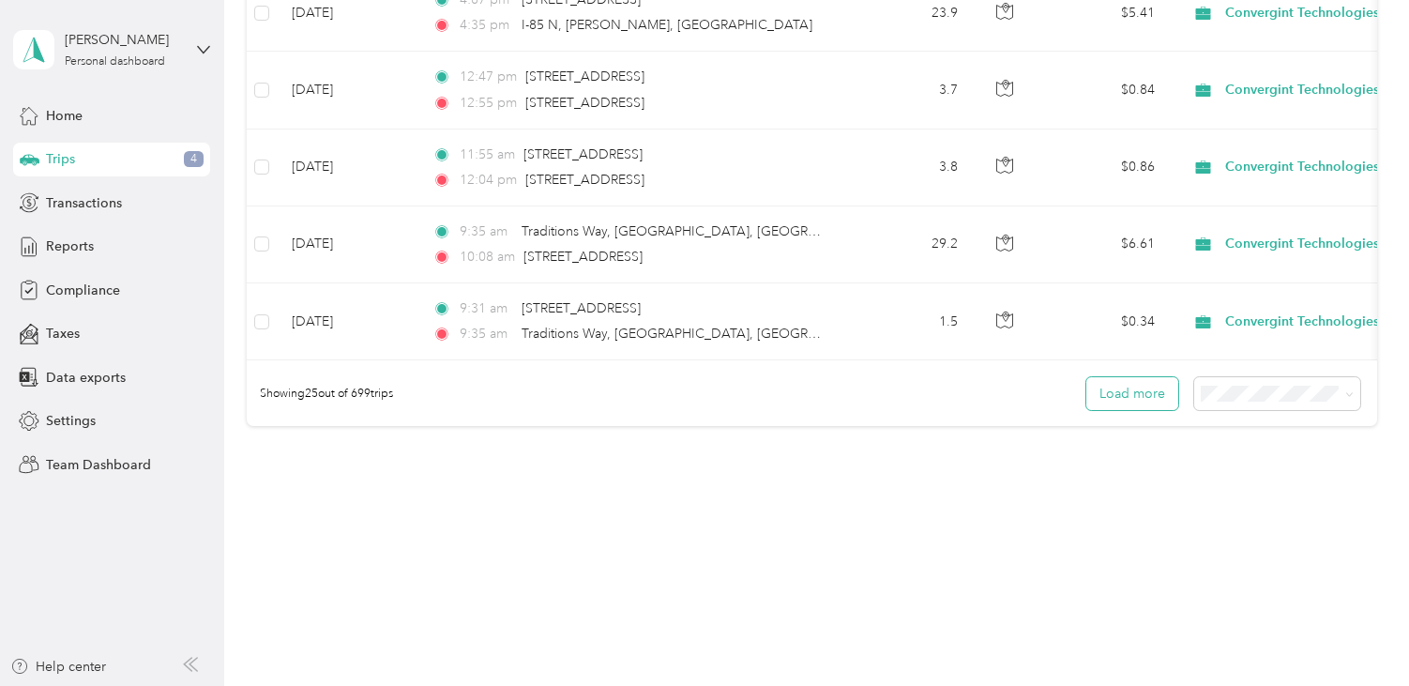
click at [1126, 410] on button "Load more" at bounding box center [1132, 393] width 92 height 33
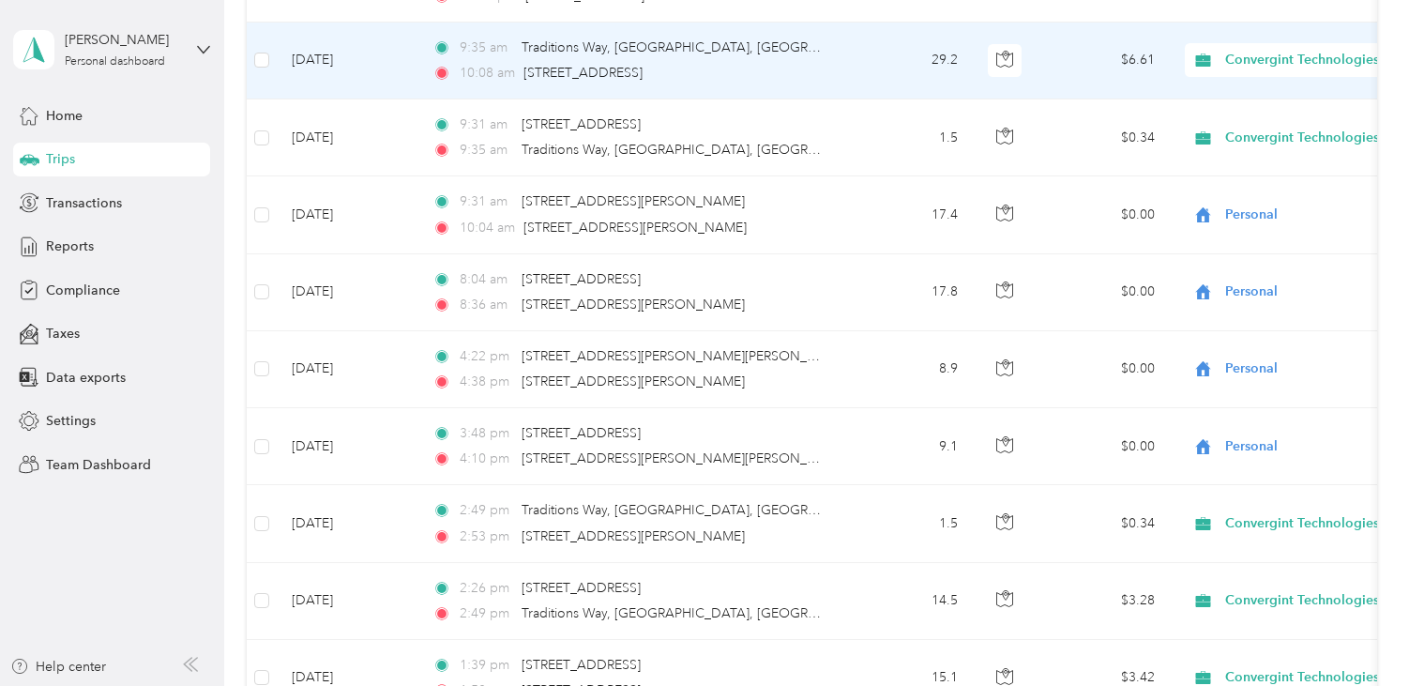
scroll to position [2074, 0]
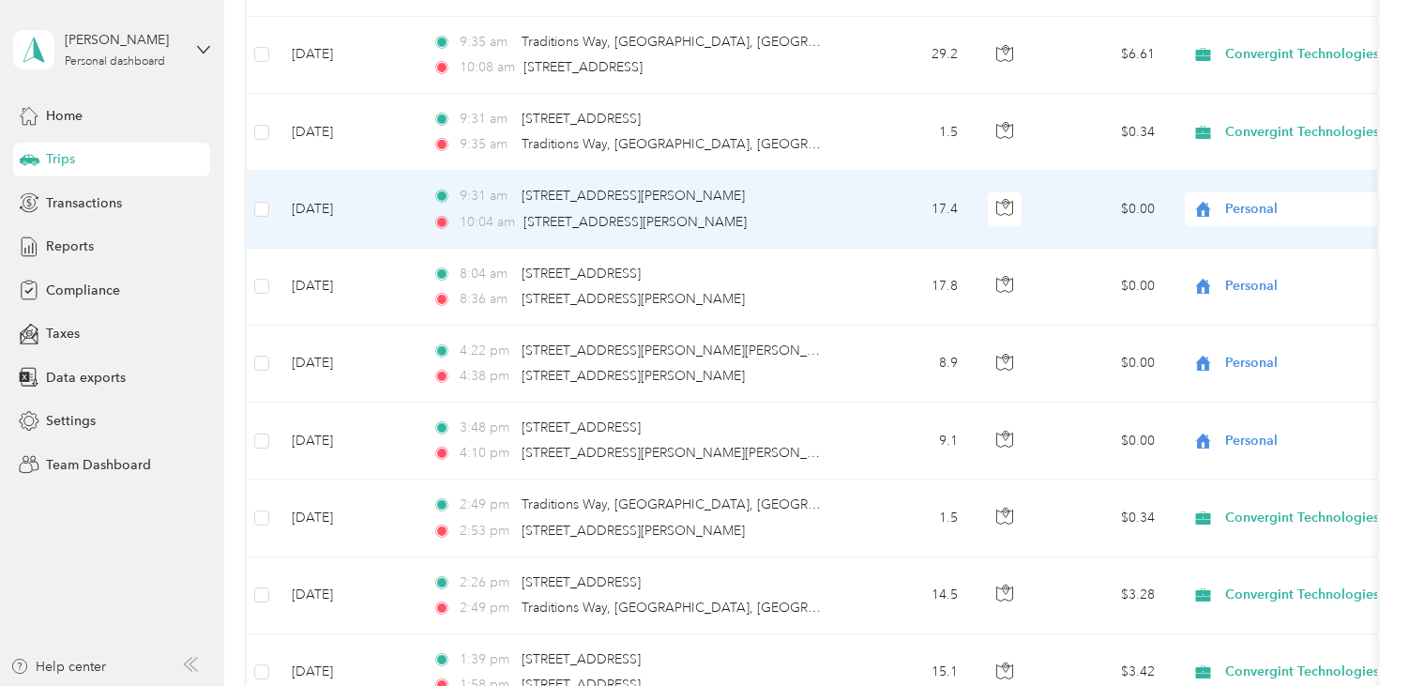
click at [1253, 212] on span "Personal" at bounding box center [1311, 209] width 172 height 21
click at [1257, 241] on span "Convergint Technologies" at bounding box center [1310, 245] width 174 height 20
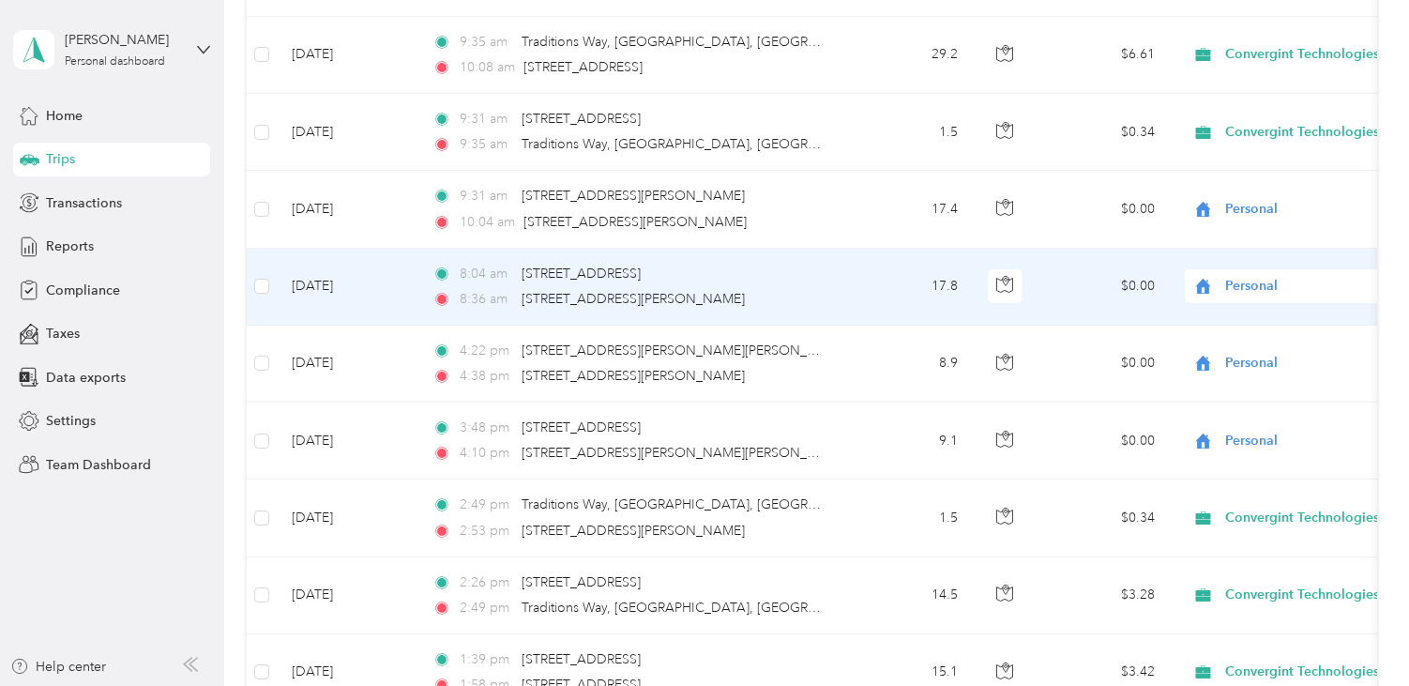
click at [1253, 286] on span "Personal" at bounding box center [1311, 286] width 172 height 21
click at [1264, 326] on span "Convergint Technologies" at bounding box center [1310, 320] width 174 height 20
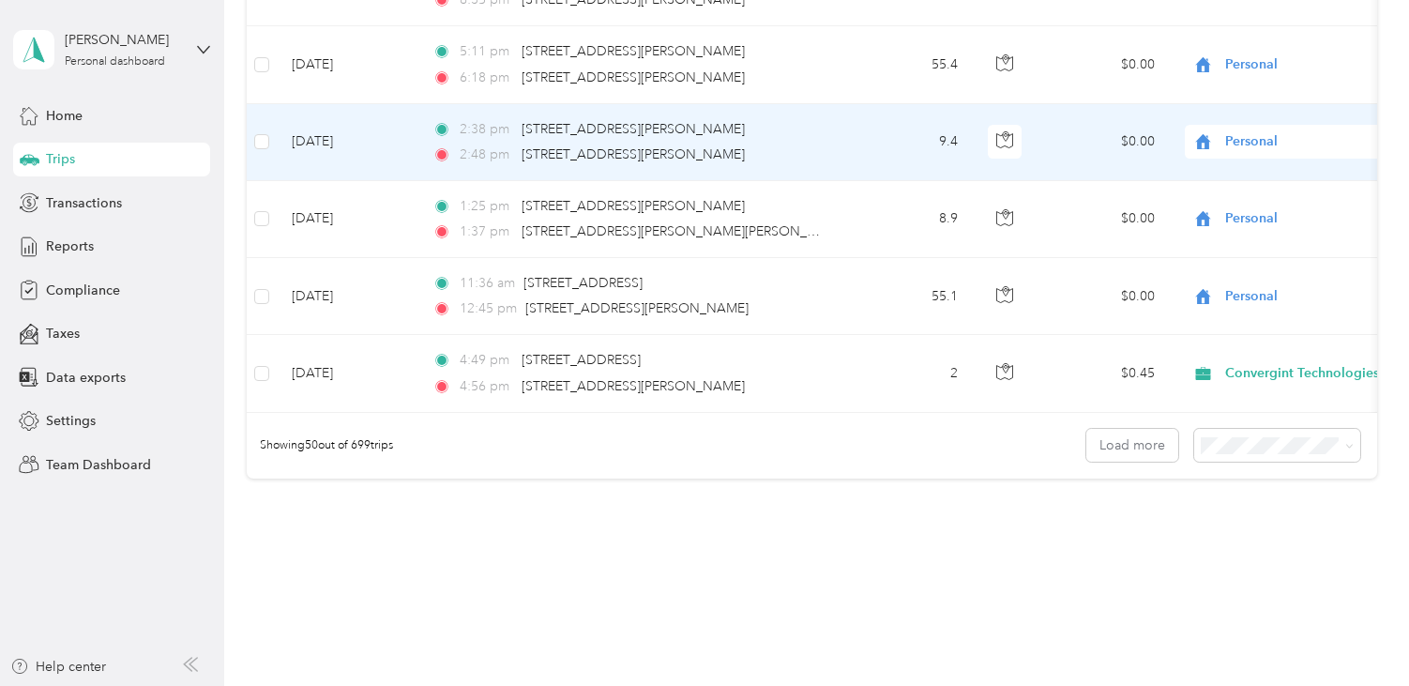
scroll to position [3763, 0]
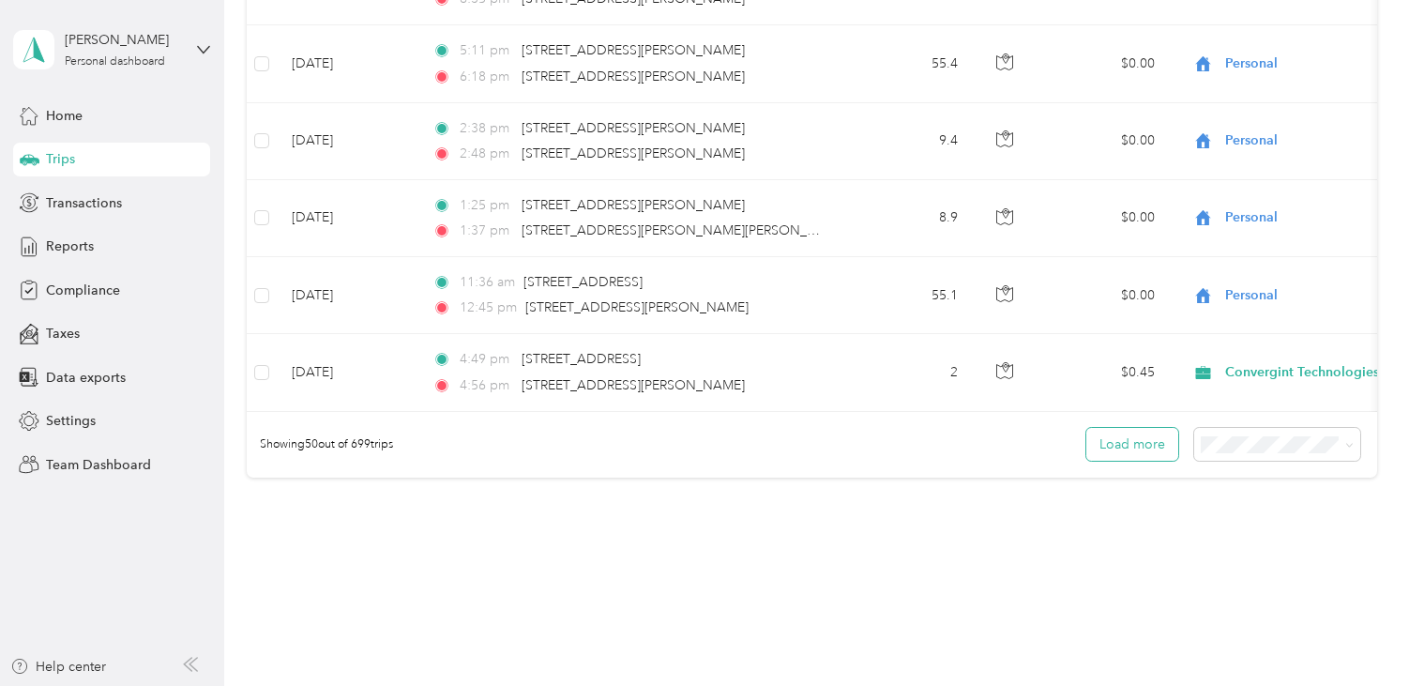
click at [1134, 461] on button "Load more" at bounding box center [1132, 444] width 92 height 33
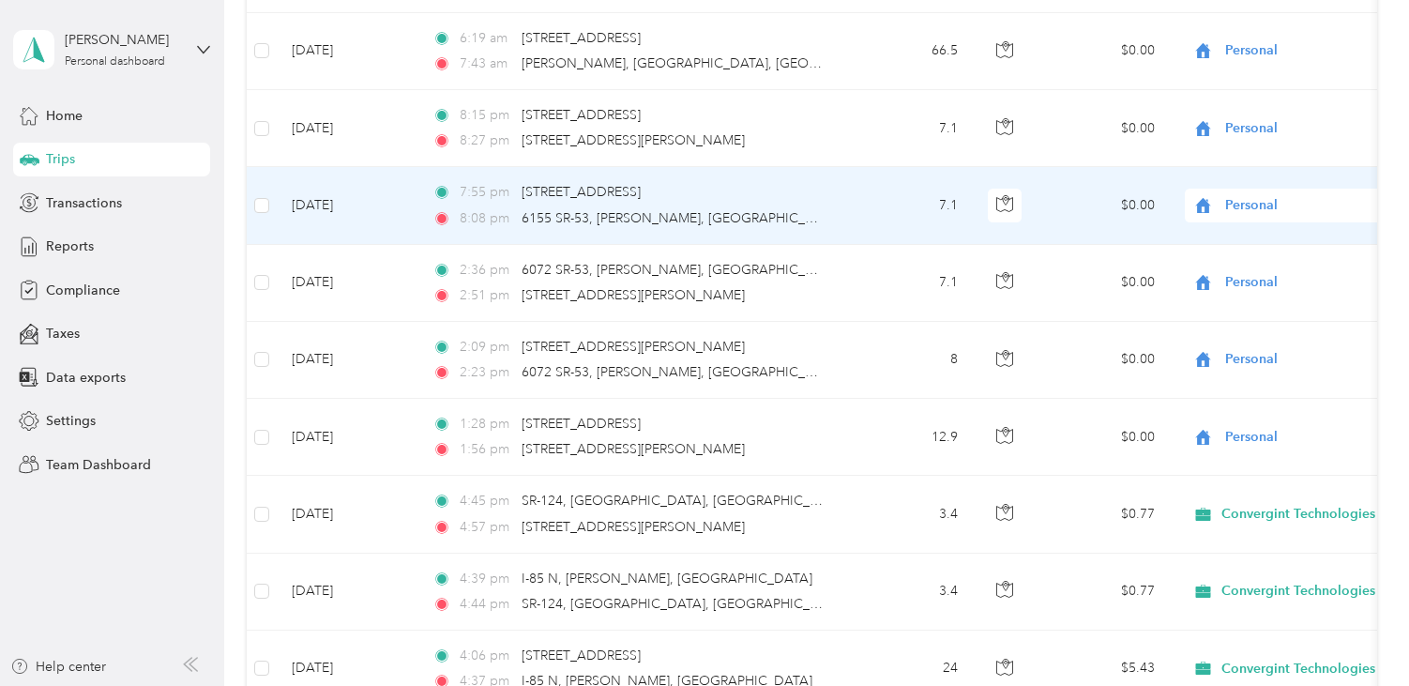
scroll to position [5170, 0]
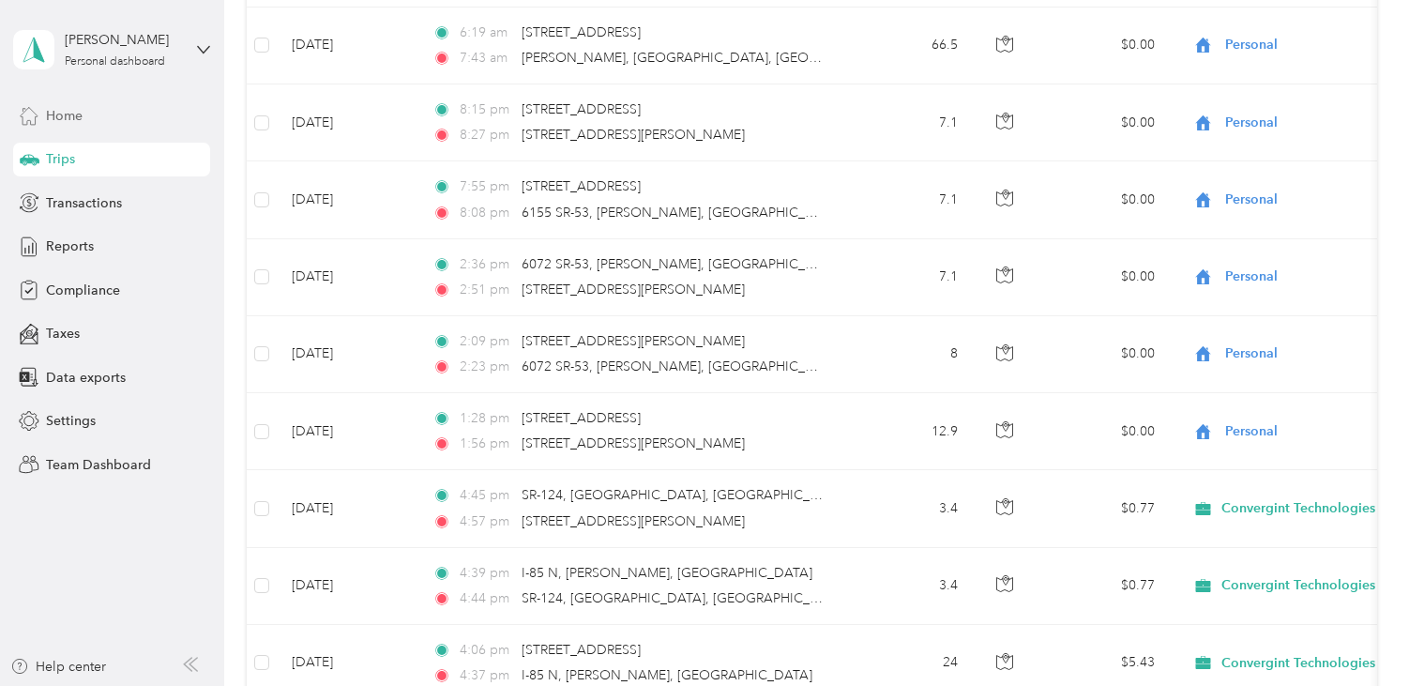
click at [66, 113] on span "Home" at bounding box center [64, 116] width 37 height 20
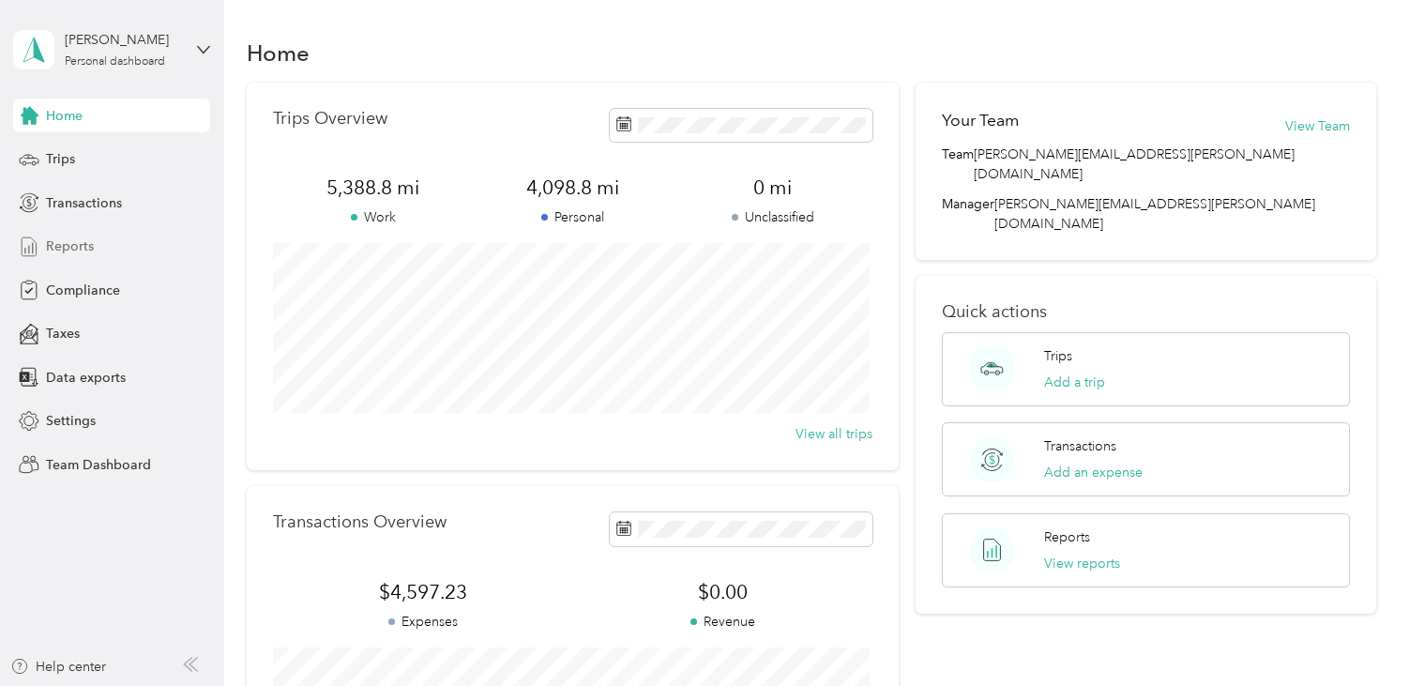
click at [58, 249] on span "Reports" at bounding box center [70, 246] width 48 height 20
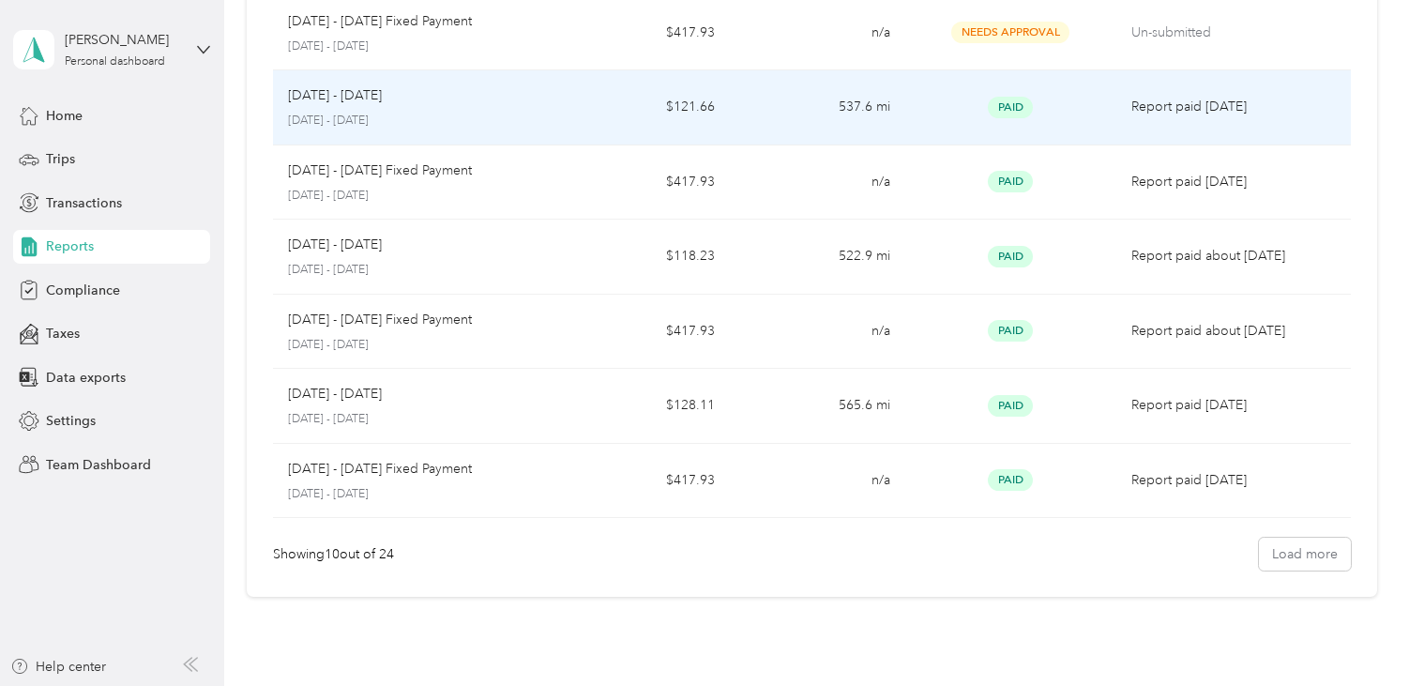
scroll to position [469, 0]
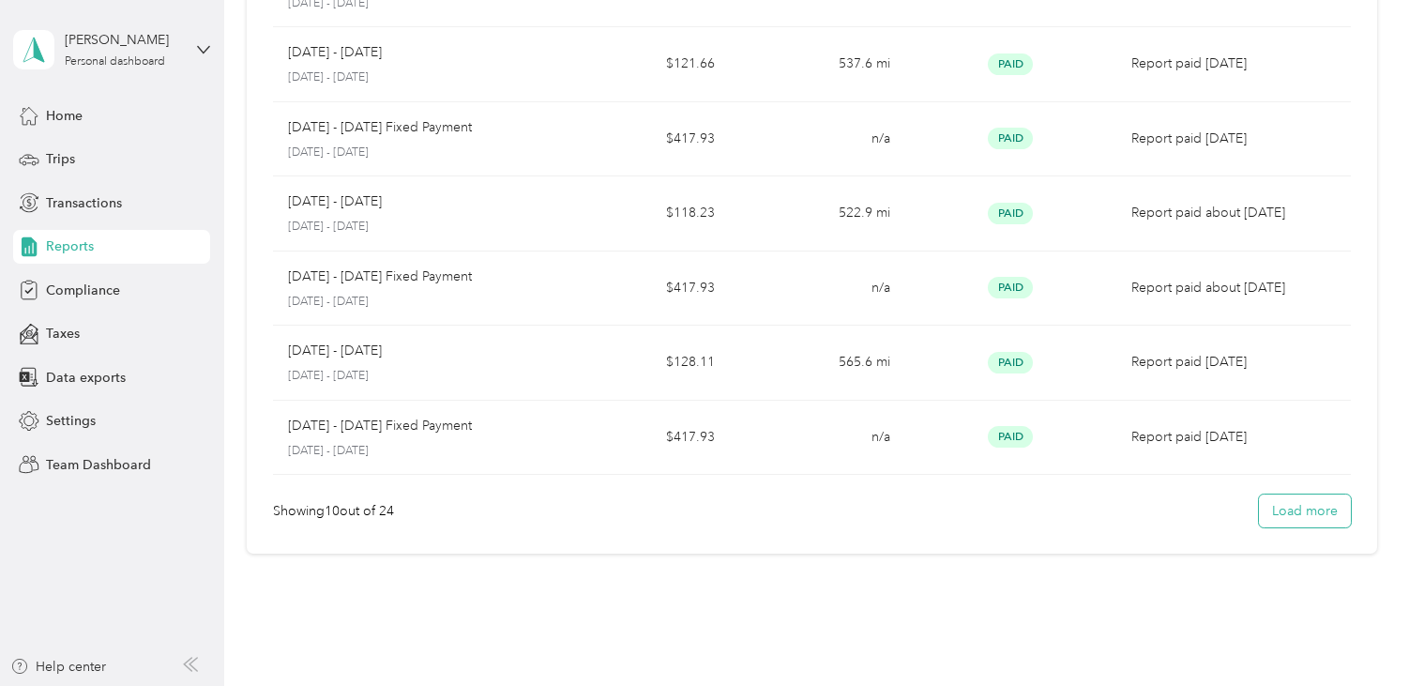
click at [1305, 510] on button "Load more" at bounding box center [1305, 510] width 92 height 33
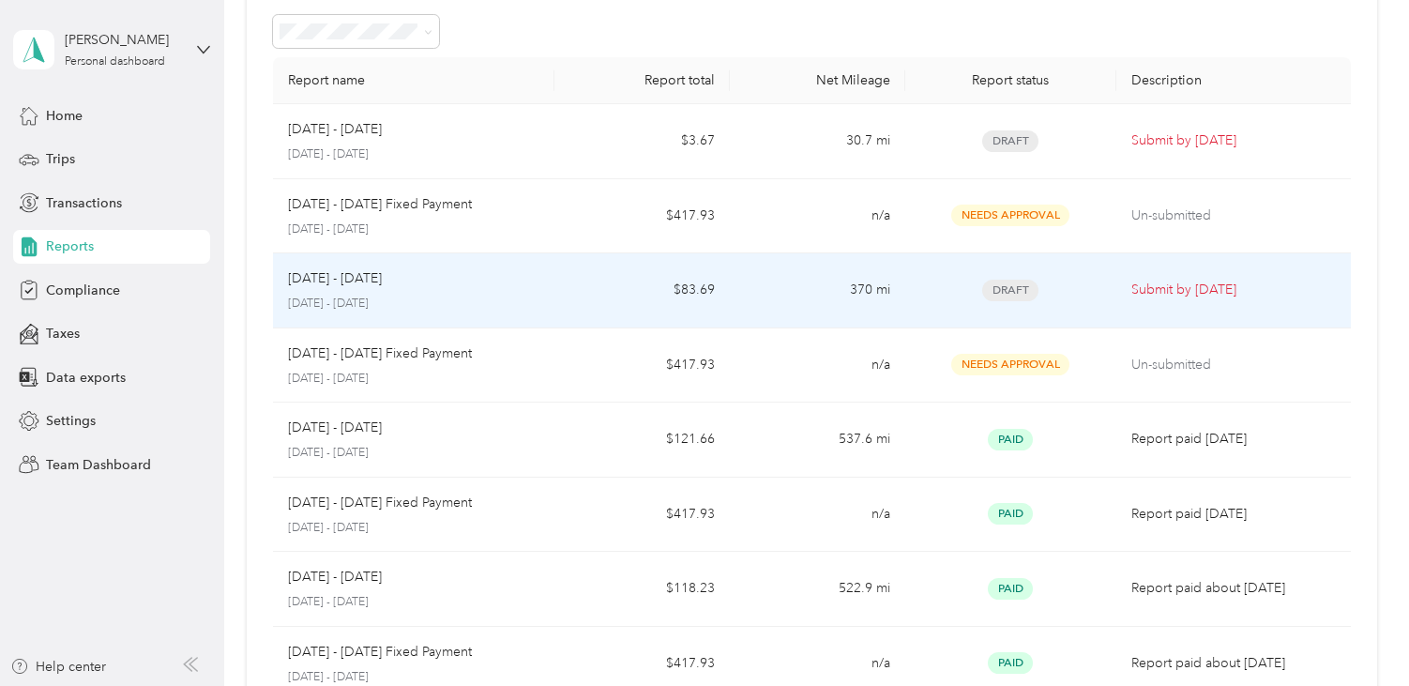
scroll to position [0, 0]
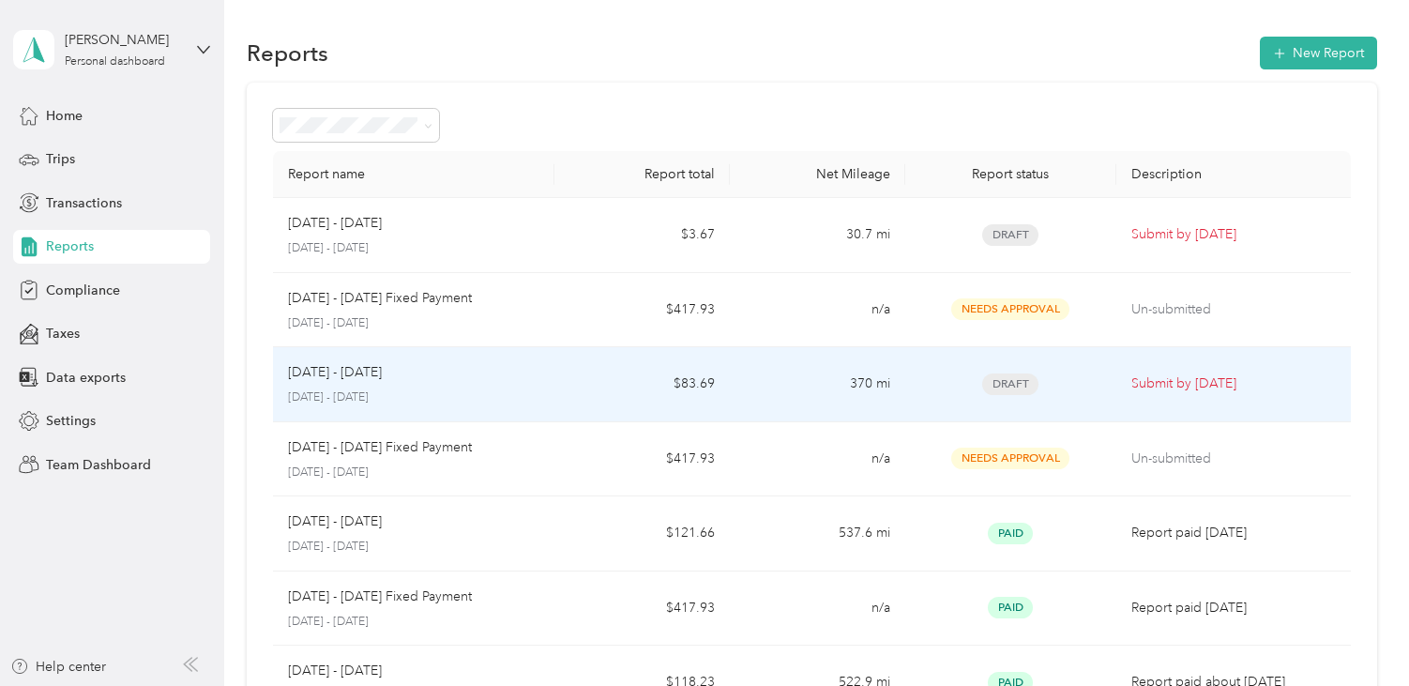
click at [546, 386] on td "[DATE] - [DATE] [DATE] - [DATE]" at bounding box center [413, 384] width 281 height 75
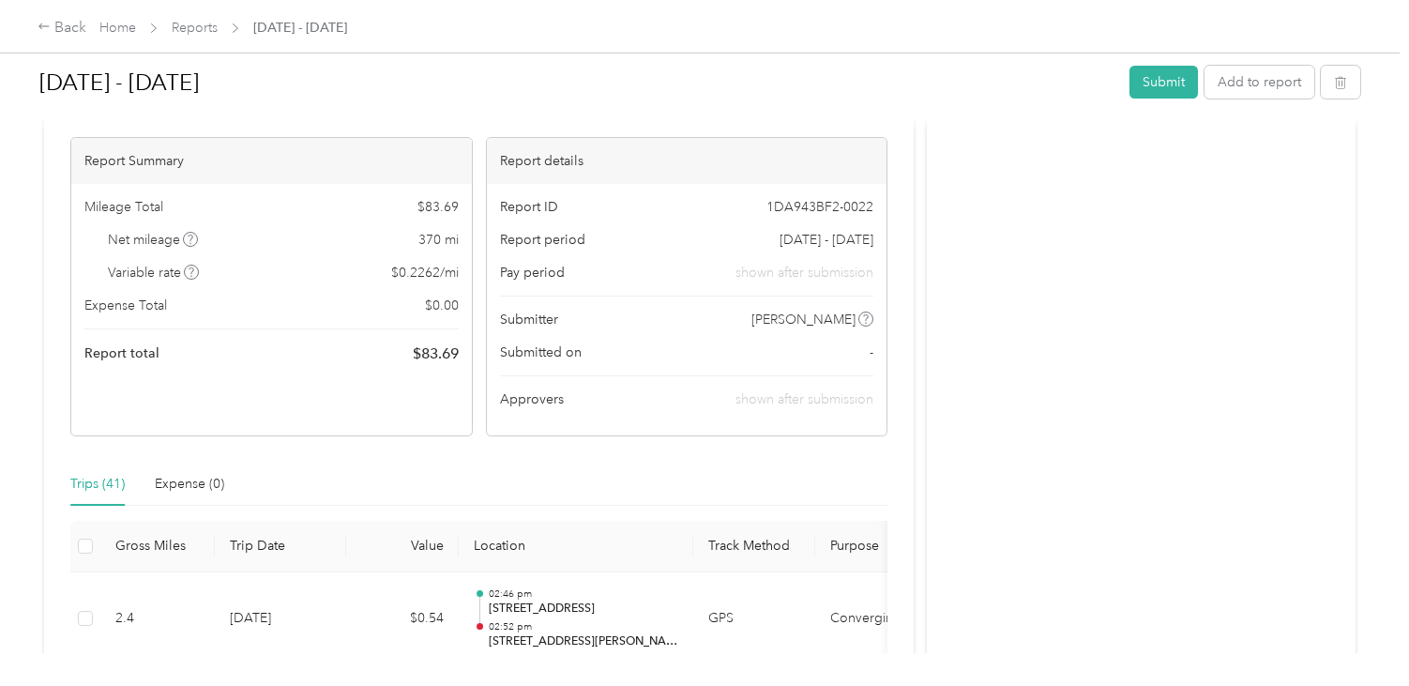
scroll to position [94, 0]
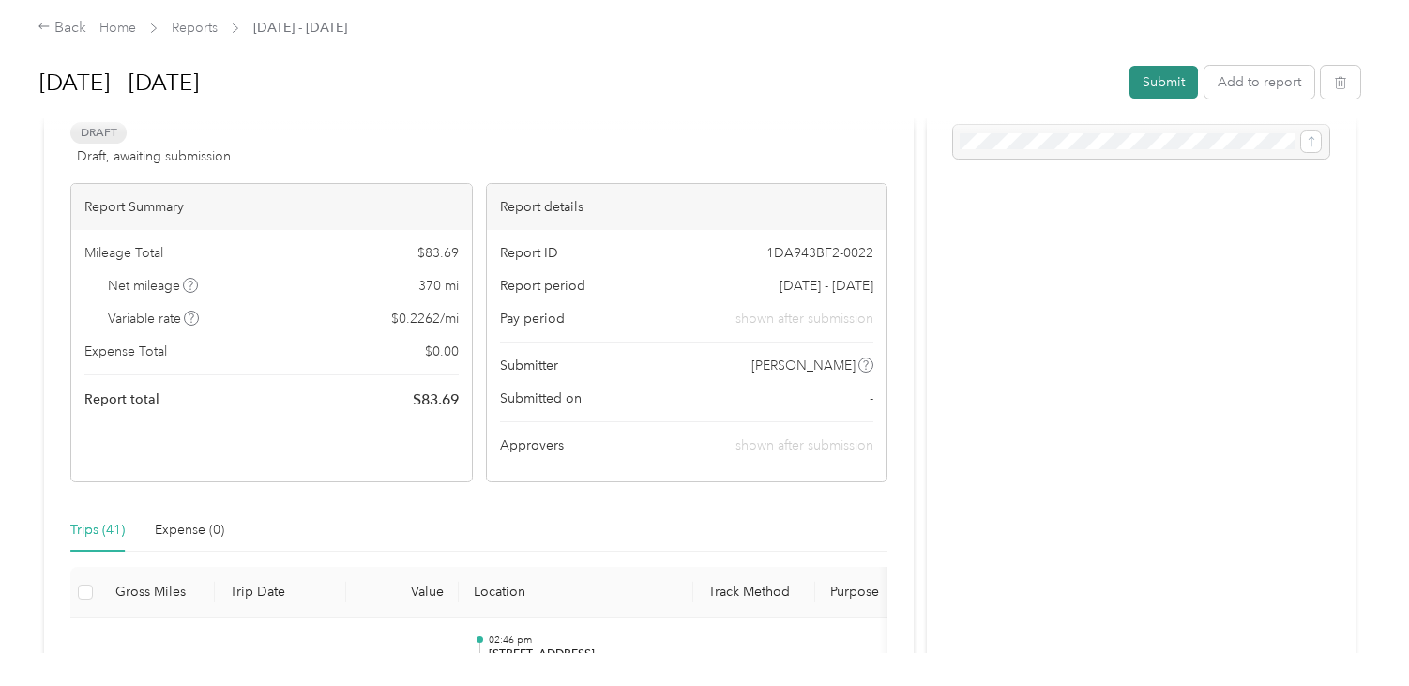
click at [1155, 80] on button "Submit" at bounding box center [1164, 82] width 68 height 33
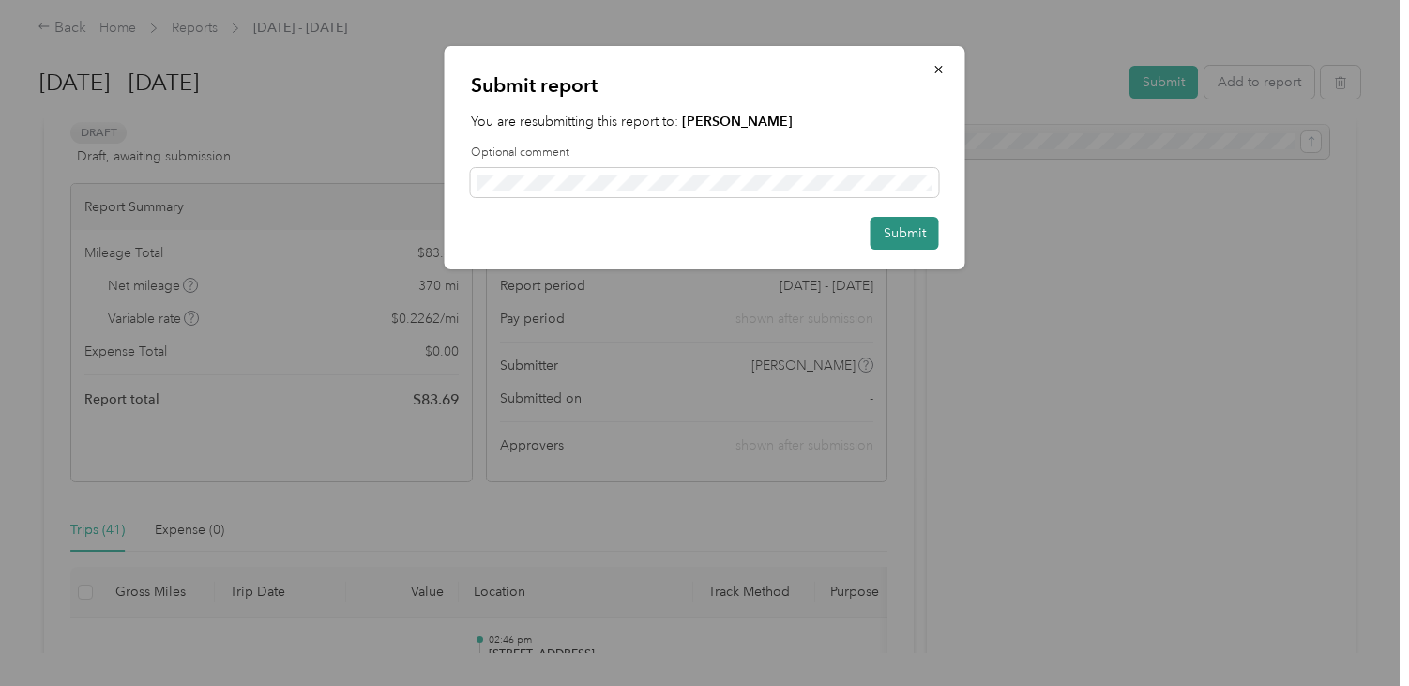
click at [911, 229] on button "Submit" at bounding box center [905, 233] width 68 height 33
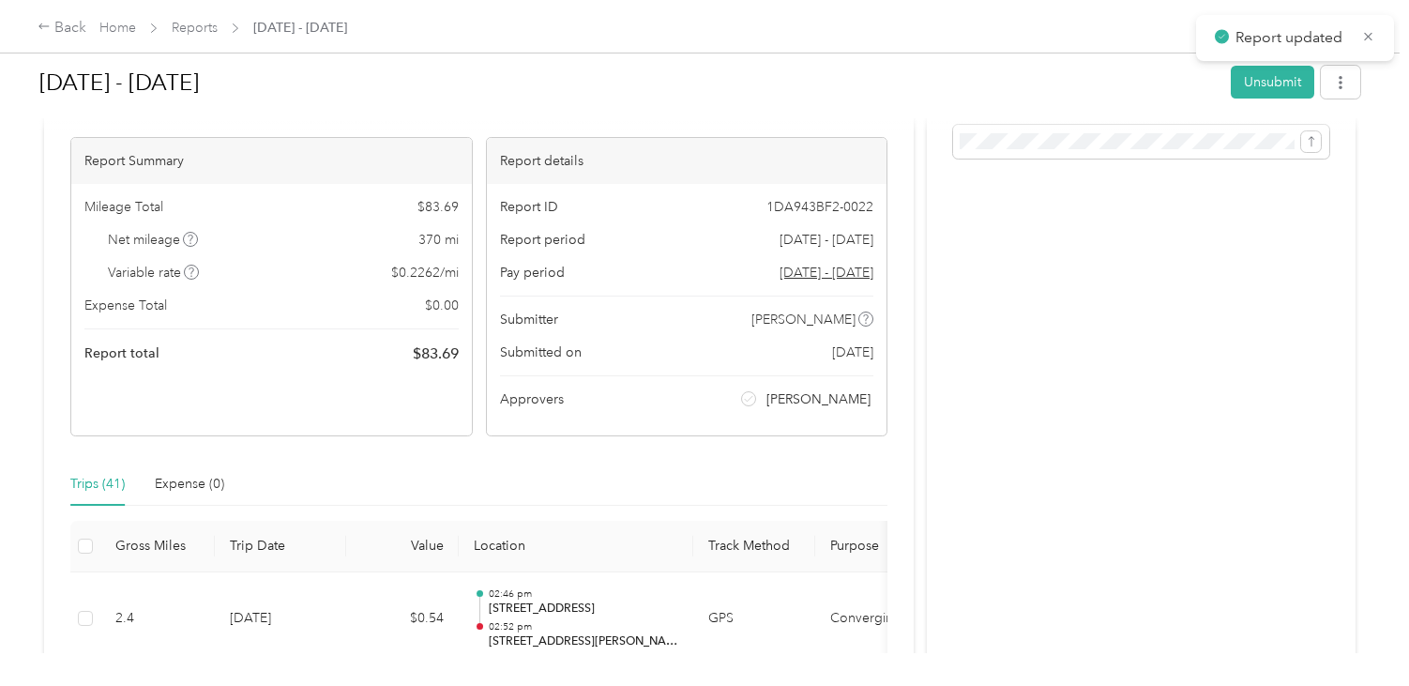
scroll to position [120, 0]
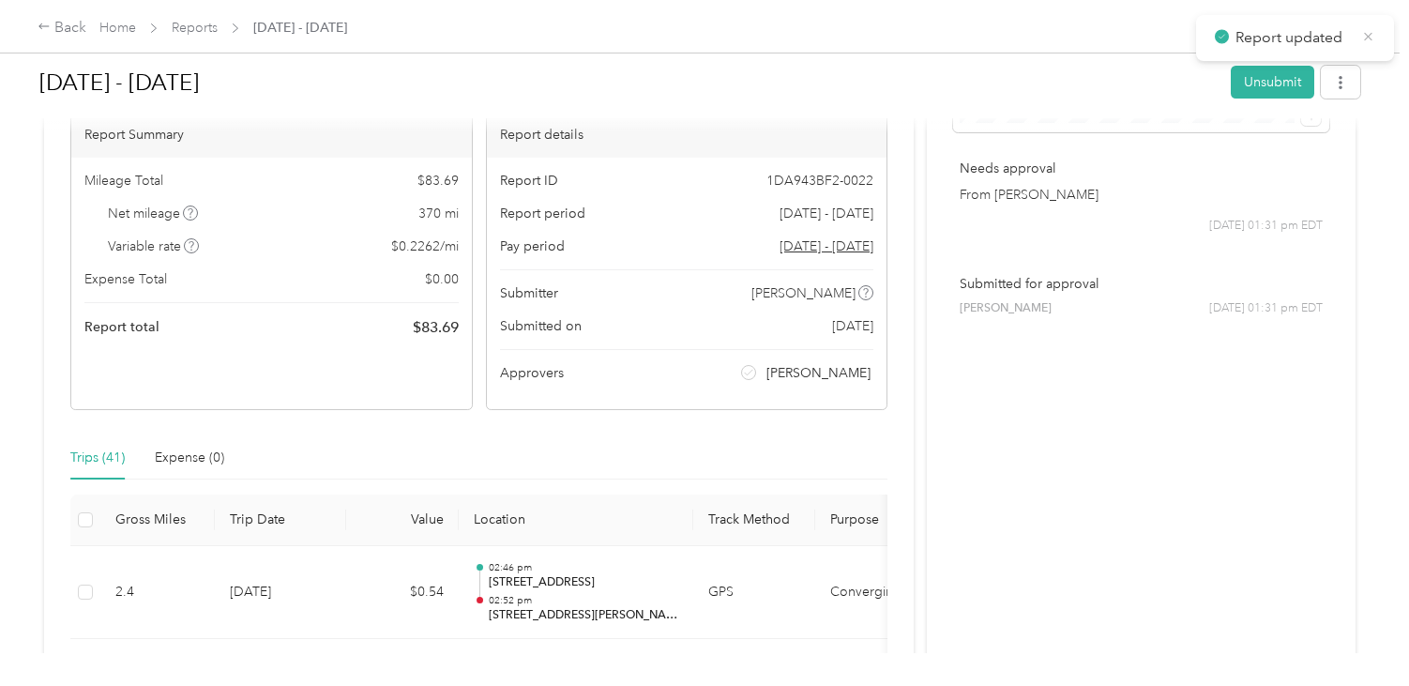
click at [1366, 33] on icon at bounding box center [1368, 36] width 14 height 17
click at [118, 24] on link "Home" at bounding box center [117, 28] width 37 height 16
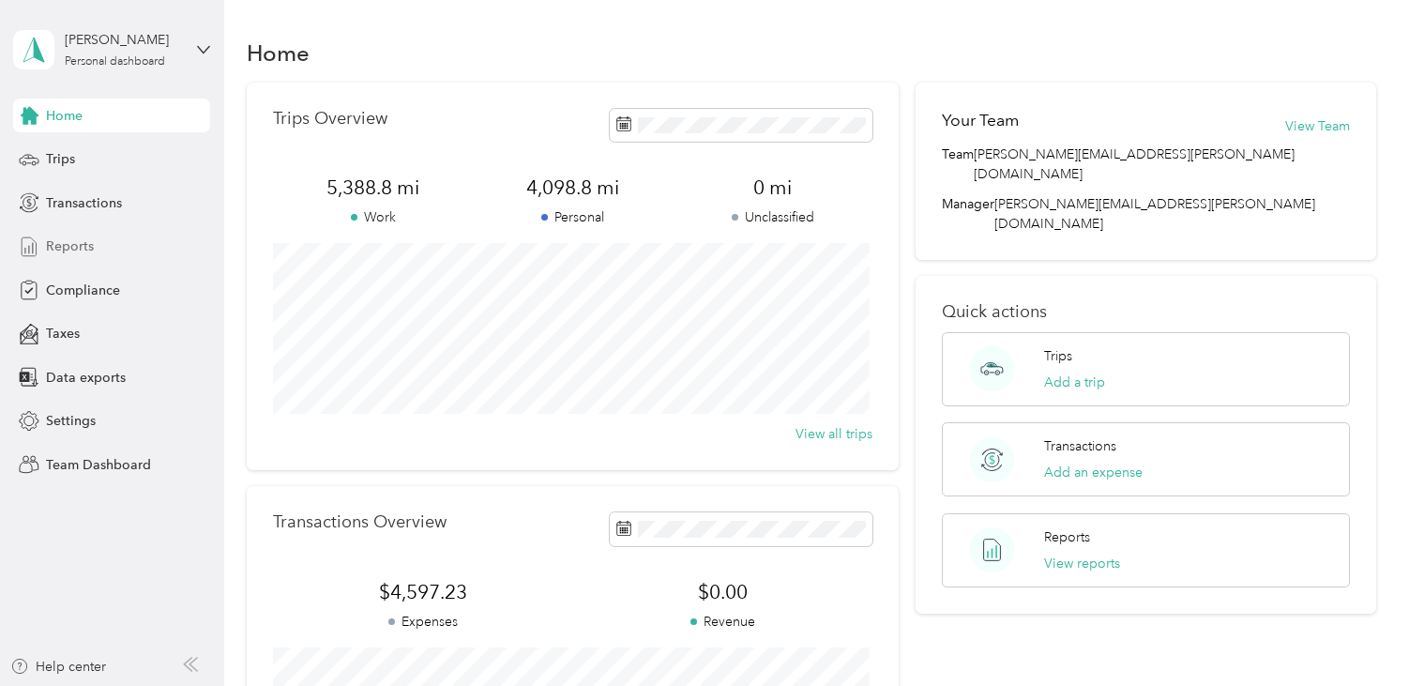
click at [75, 243] on span "Reports" at bounding box center [70, 246] width 48 height 20
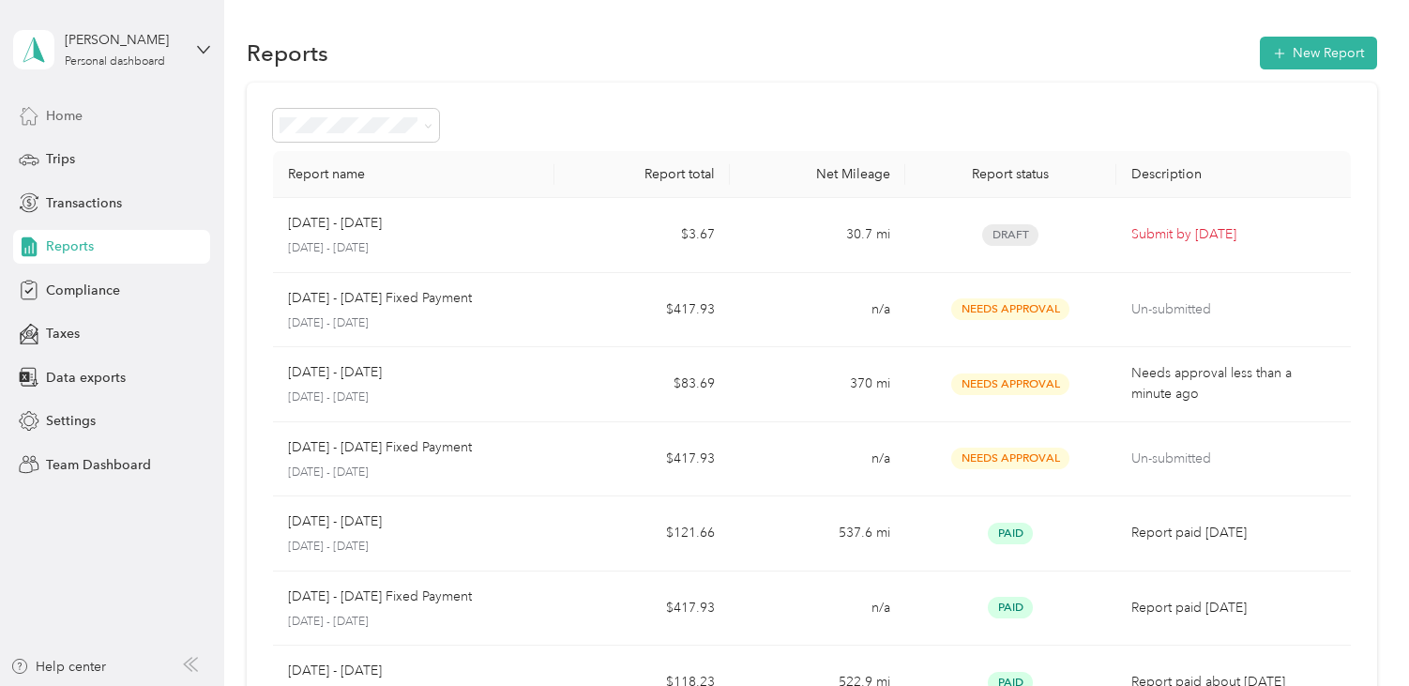
click at [58, 112] on span "Home" at bounding box center [64, 116] width 37 height 20
